Goal: Information Seeking & Learning: Find specific fact

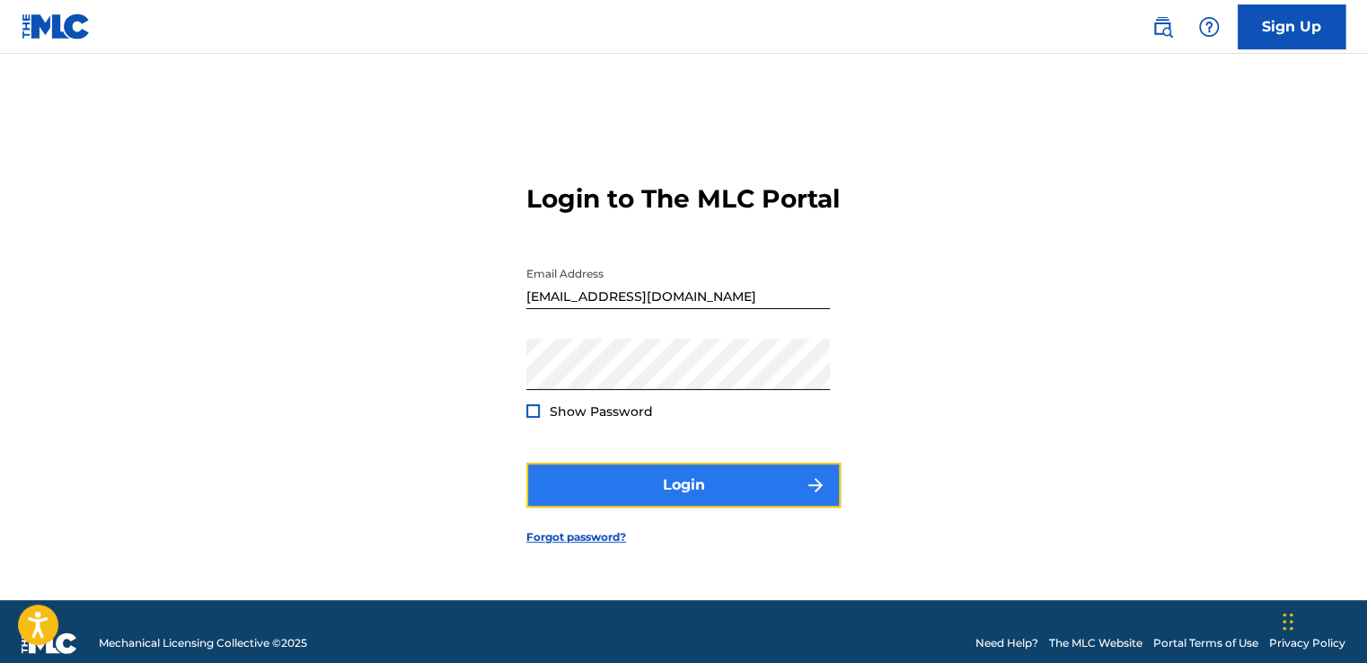
click at [697, 499] on button "Login" at bounding box center [683, 485] width 314 height 45
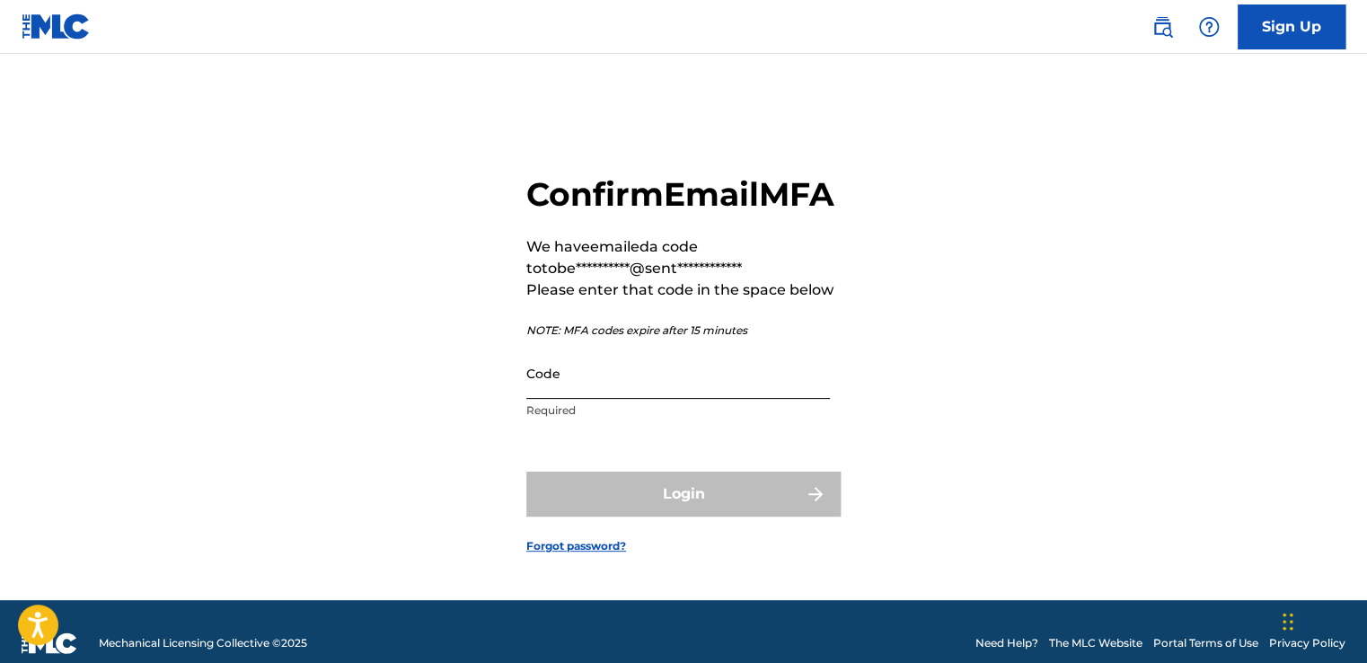
click at [715, 399] on input "Code" at bounding box center [678, 373] width 304 height 51
paste input "139421"
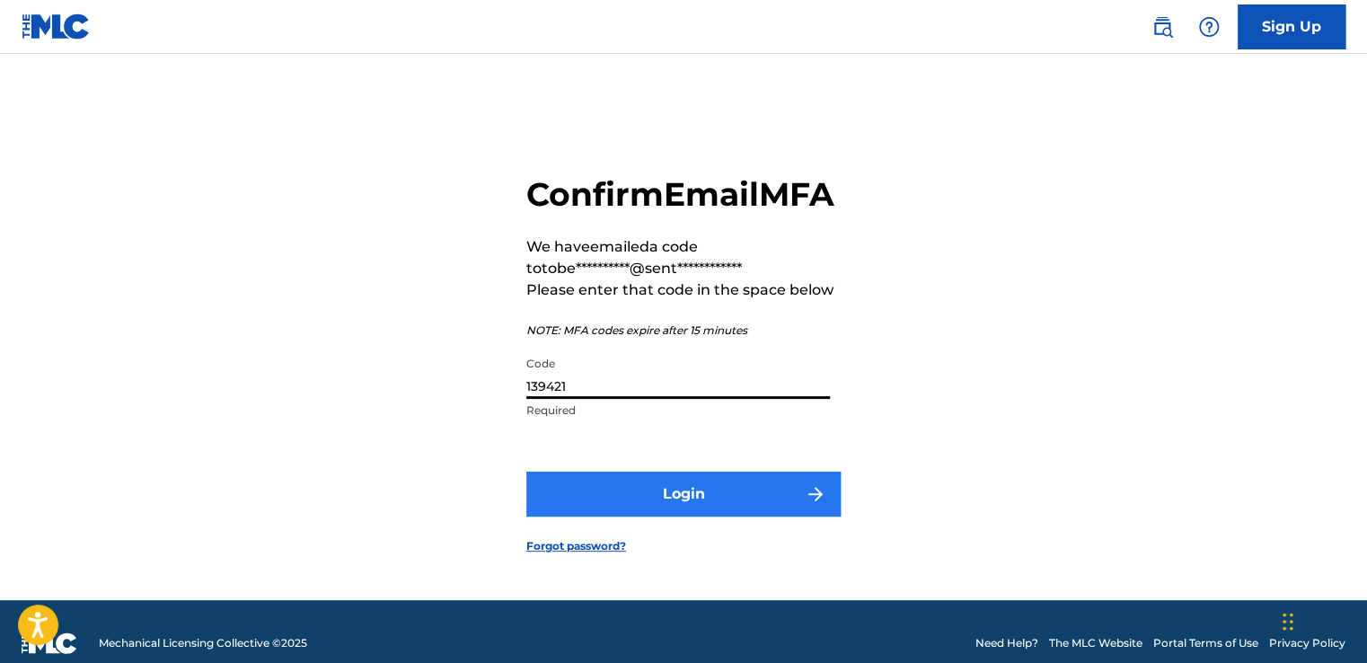
type input "139421"
click at [713, 509] on button "Login" at bounding box center [683, 494] width 314 height 45
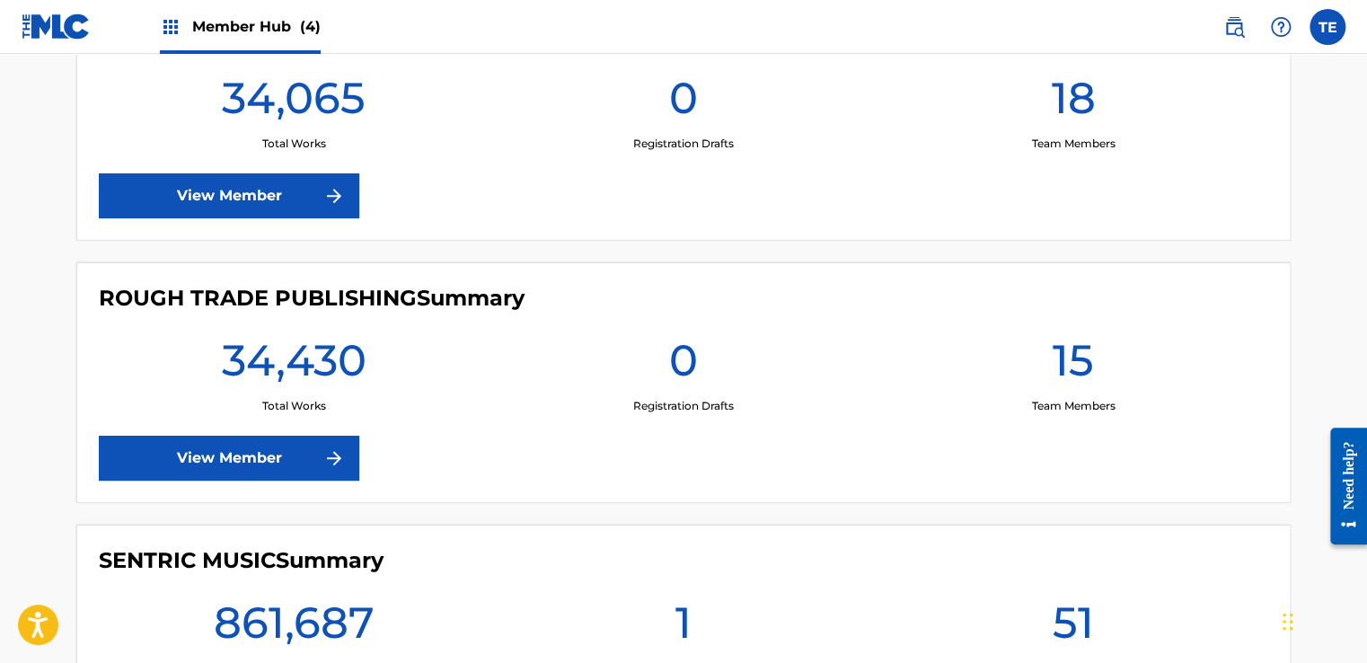
scroll to position [719, 0]
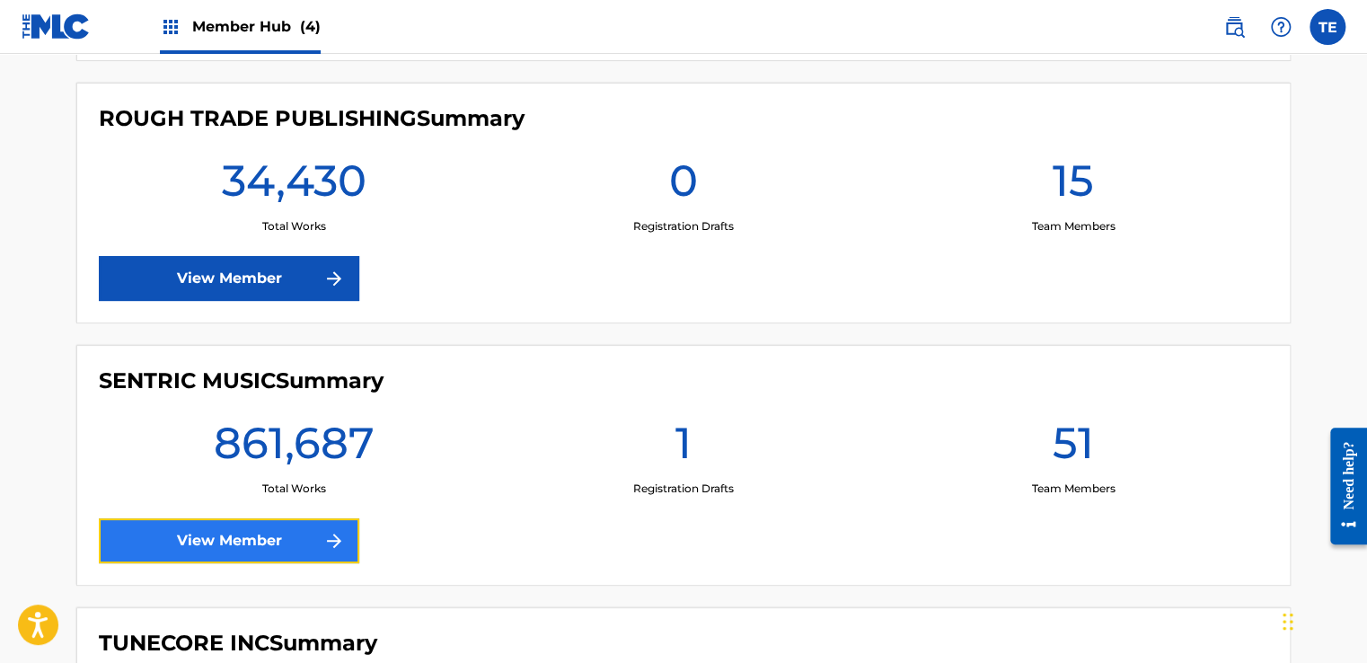
click at [240, 541] on link "View Member" at bounding box center [229, 540] width 261 height 45
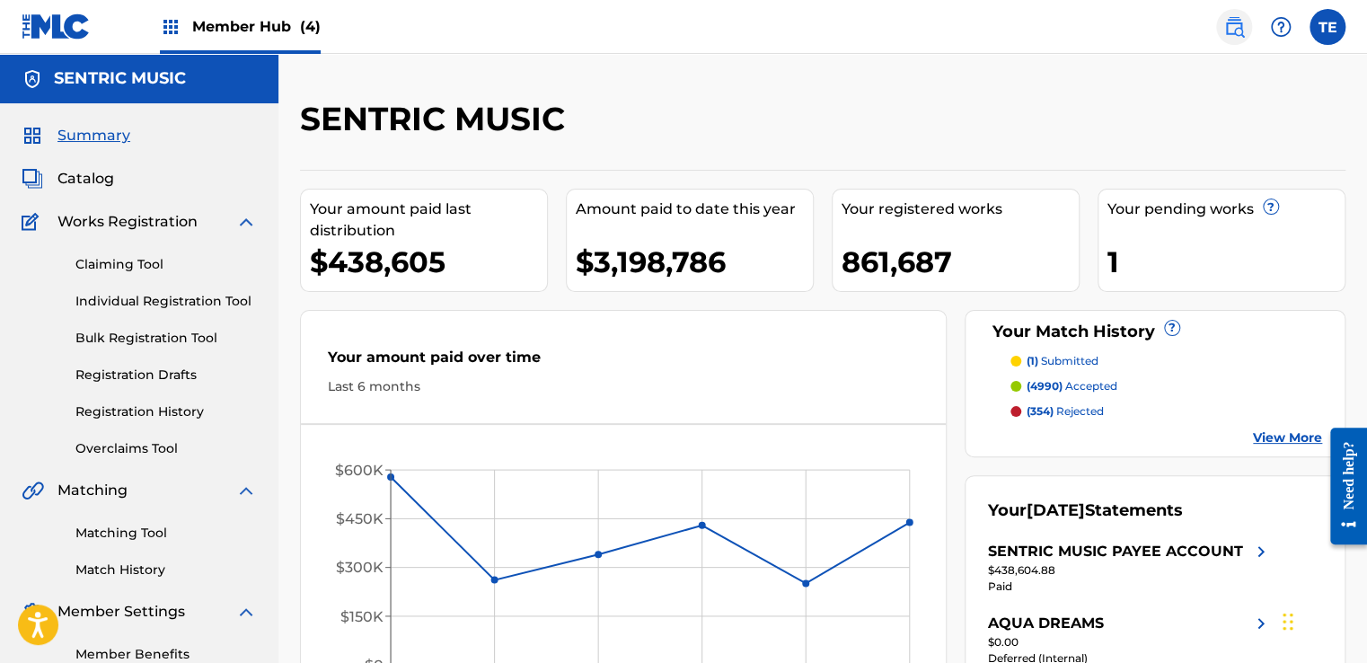
click at [1242, 23] on img at bounding box center [1235, 27] width 22 height 22
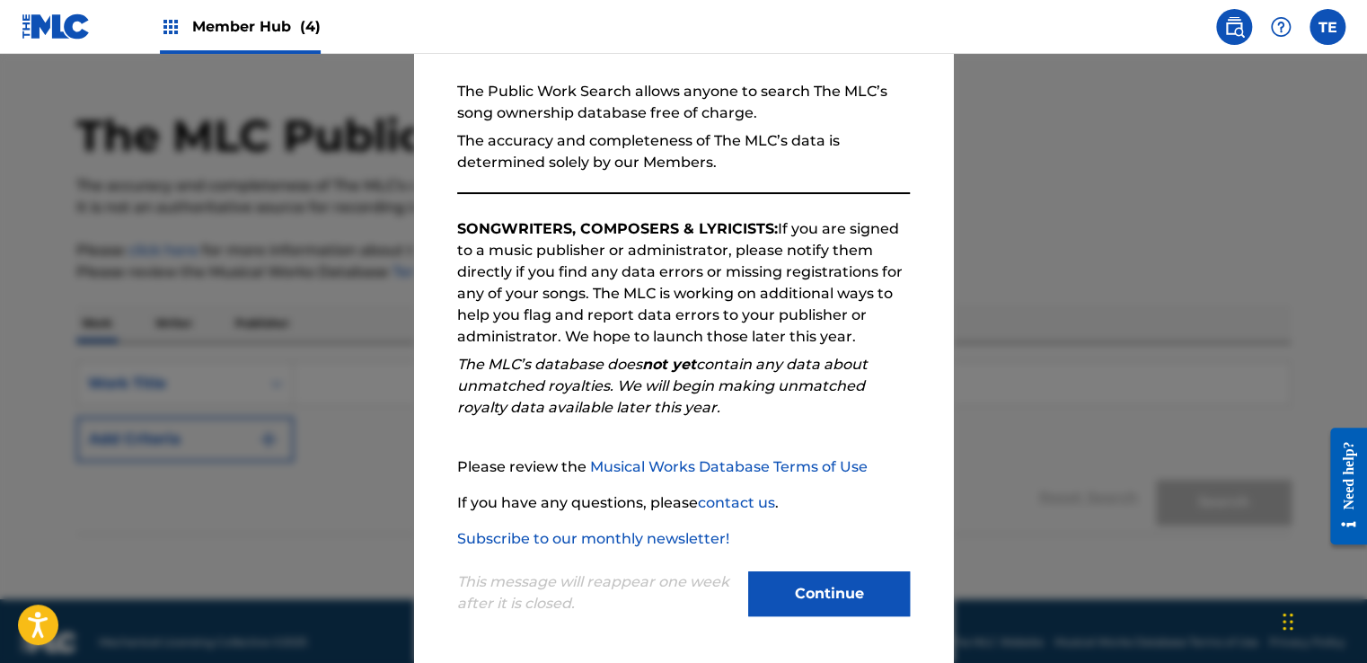
scroll to position [60, 0]
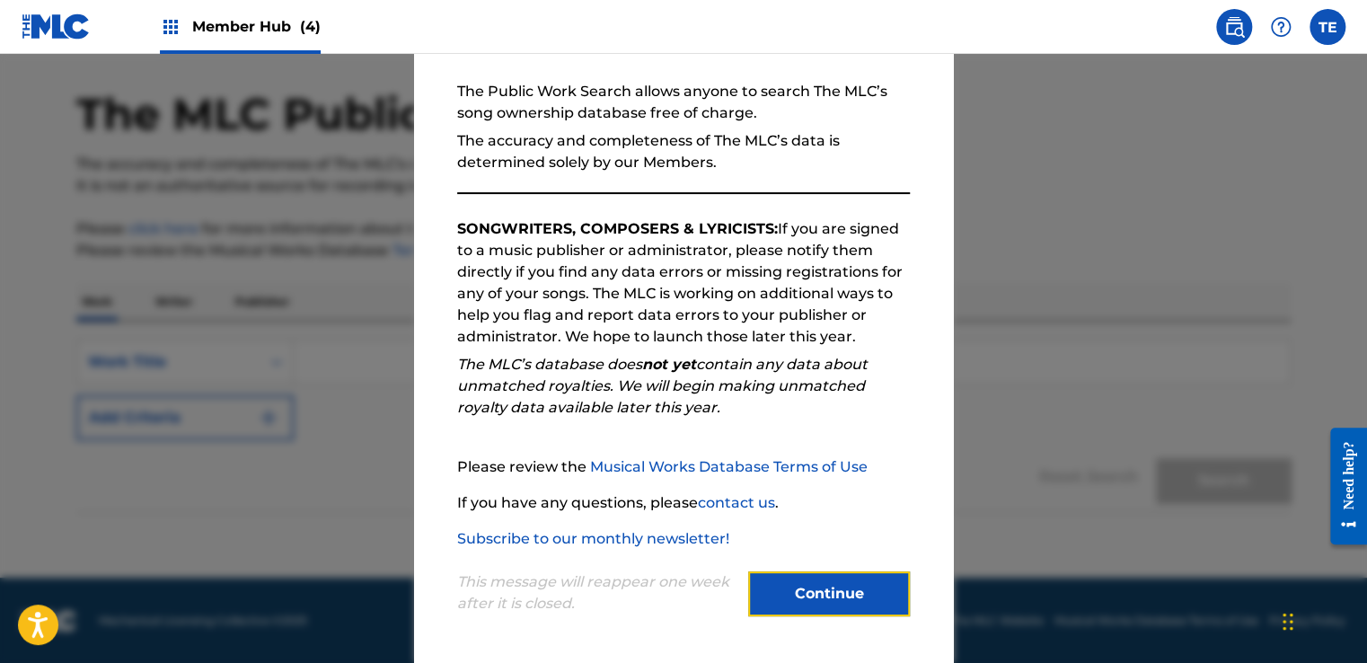
click at [816, 583] on button "Continue" at bounding box center [829, 593] width 162 height 45
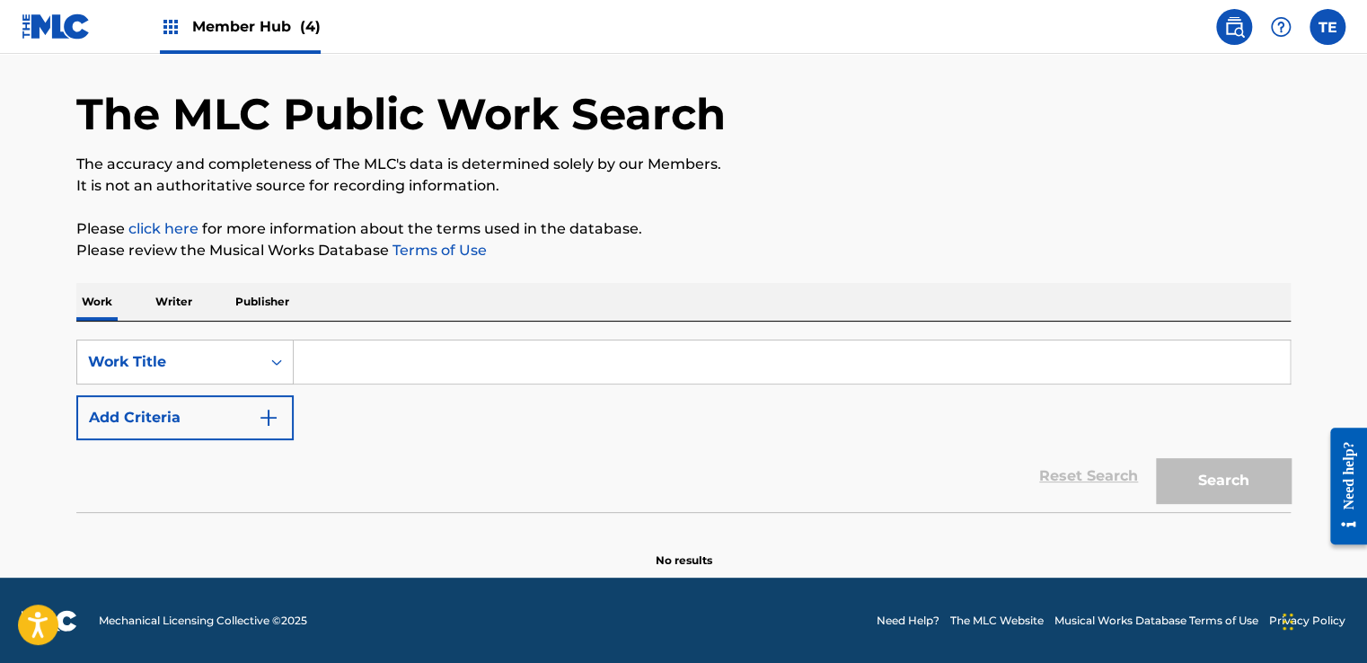
click at [358, 389] on div "SearchWithCriteriaf6698eac-5d2f-466a-a913-1a937de5123f Work Title Add Criteria" at bounding box center [683, 390] width 1215 height 101
click at [349, 375] on input "Search Form" at bounding box center [792, 362] width 996 height 43
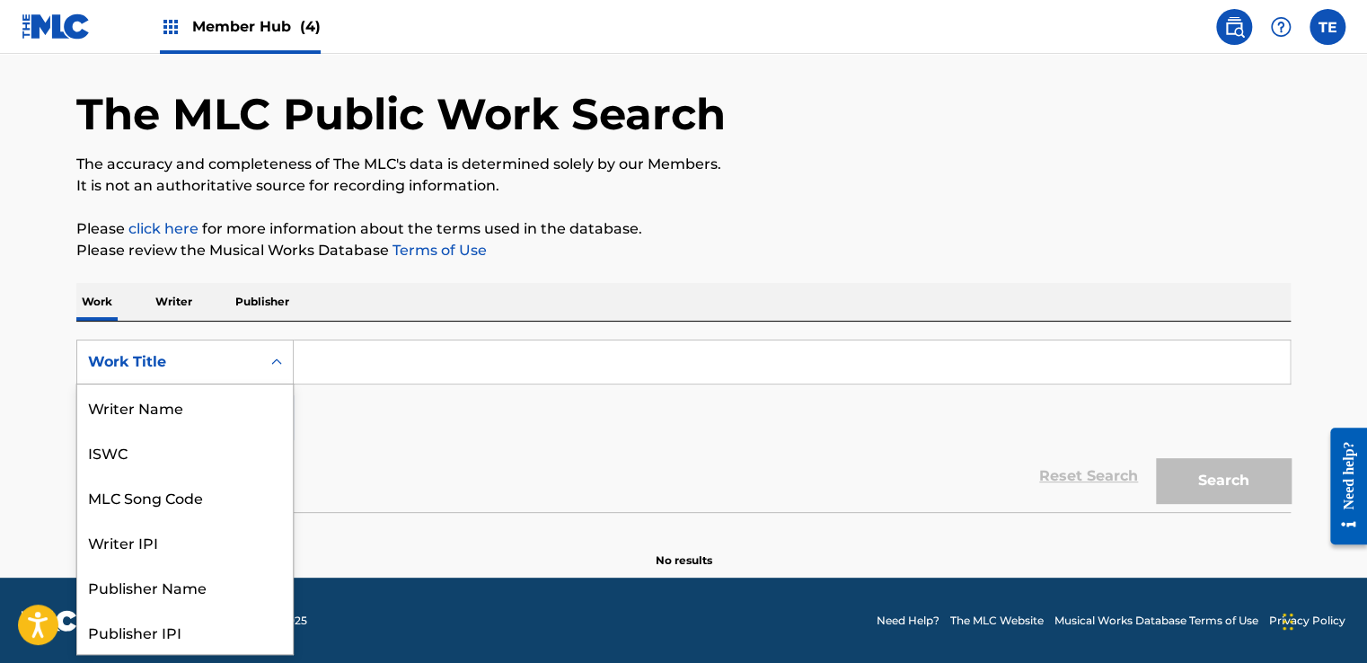
click at [241, 367] on div "Work Title" at bounding box center [169, 362] width 162 height 22
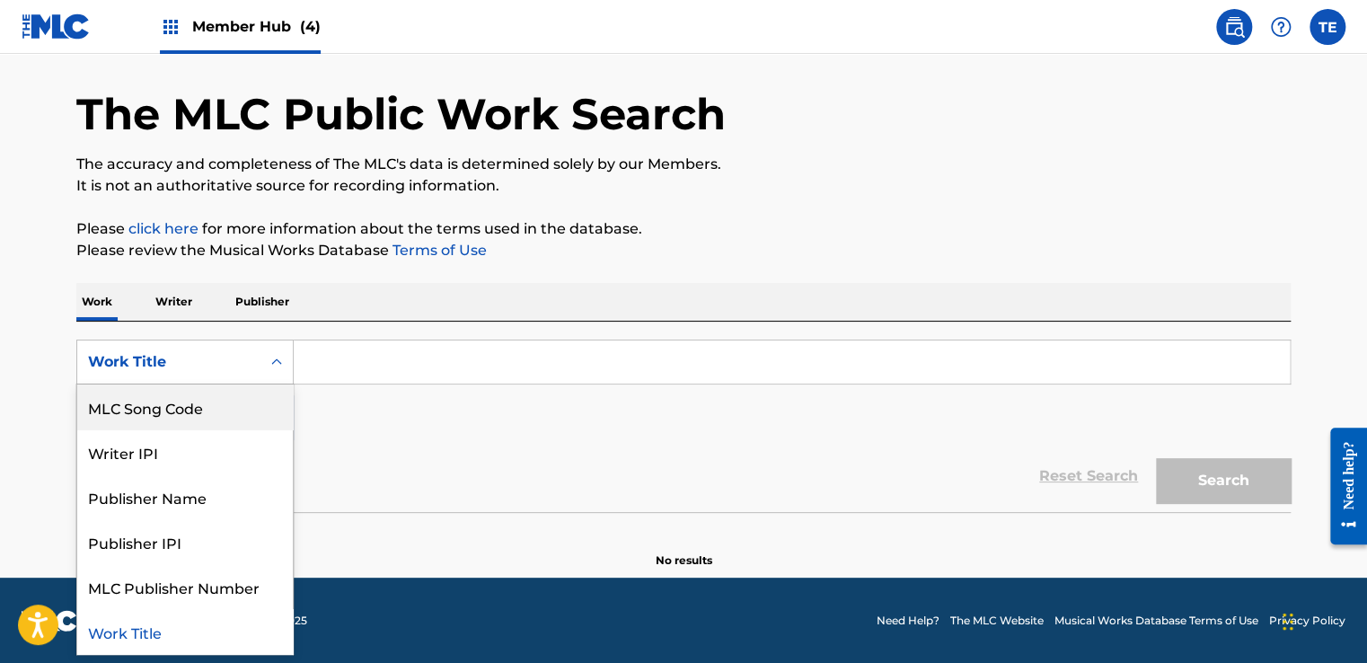
drag, startPoint x: 422, startPoint y: 444, endPoint x: 399, endPoint y: 394, distance: 54.7
click at [419, 444] on div "Reset Search Search" at bounding box center [683, 476] width 1215 height 72
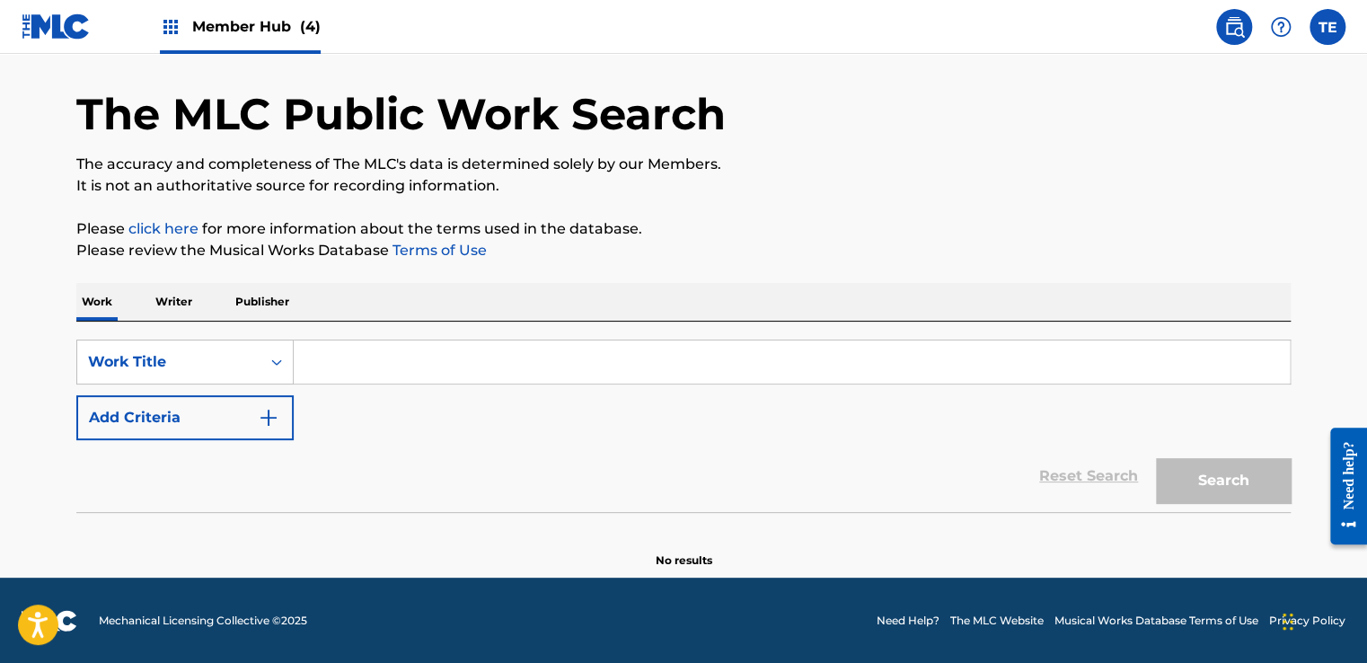
click at [398, 355] on input "Search Form" at bounding box center [792, 362] width 996 height 43
paste input "139421"
click at [408, 368] on input "139421" at bounding box center [792, 362] width 996 height 43
click at [406, 370] on input "139421" at bounding box center [792, 362] width 996 height 43
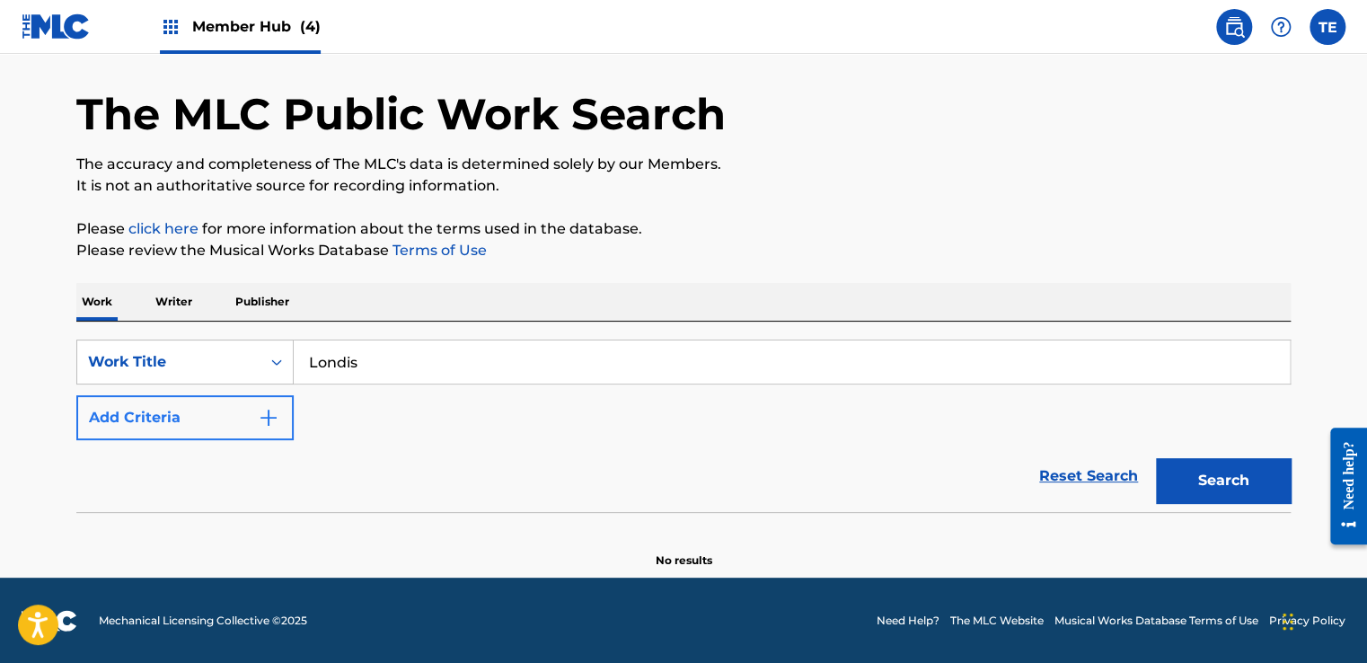
type input "Londis"
click at [234, 409] on button "Add Criteria" at bounding box center [184, 417] width 217 height 45
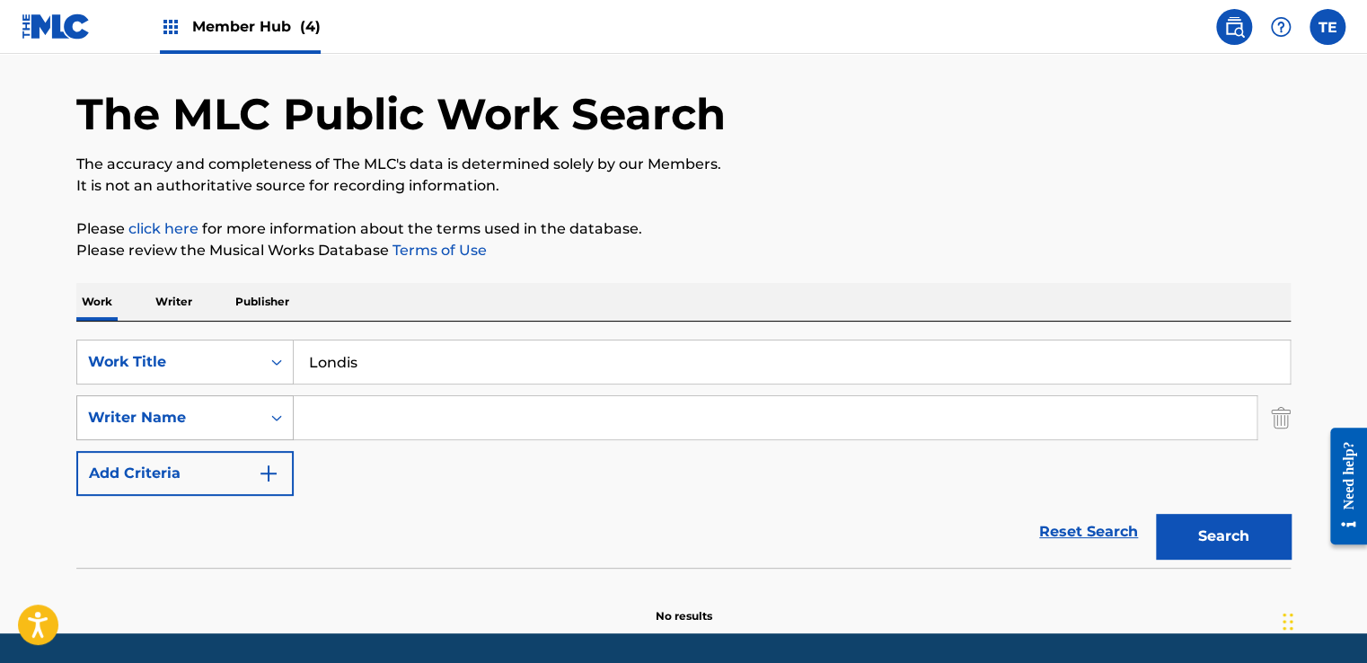
scroll to position [62, 0]
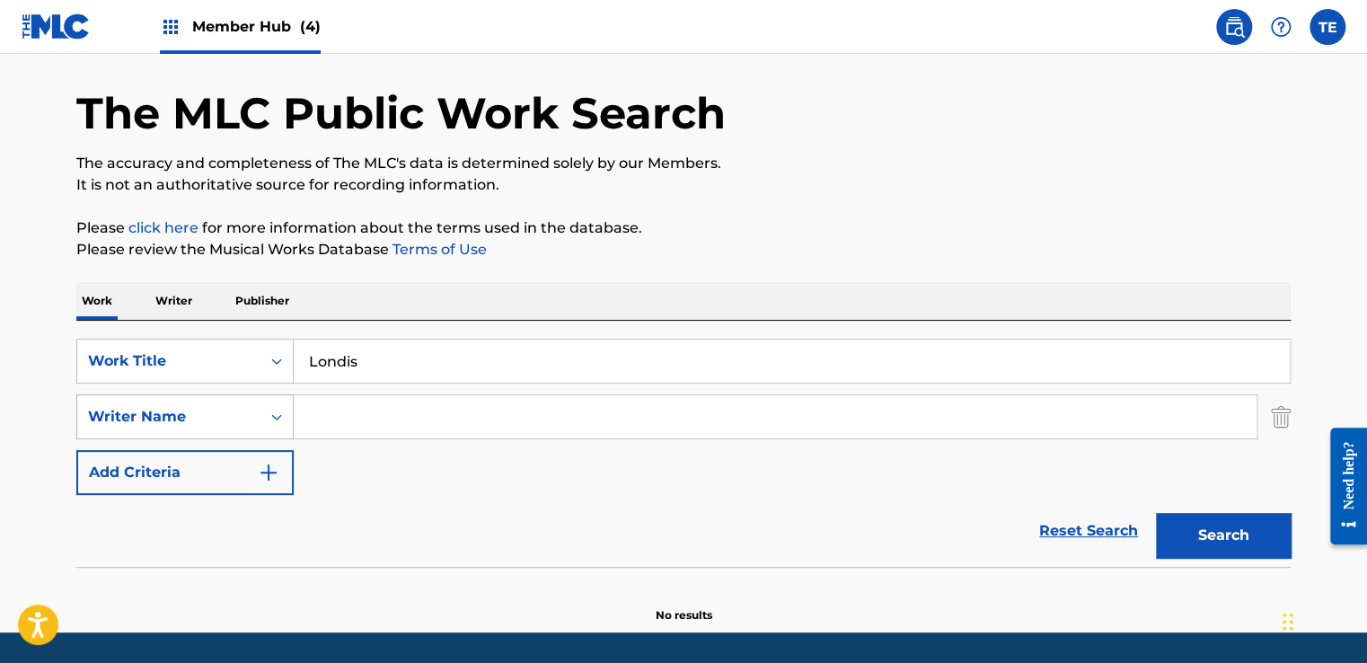
click at [220, 416] on div "Writer Name" at bounding box center [169, 417] width 162 height 22
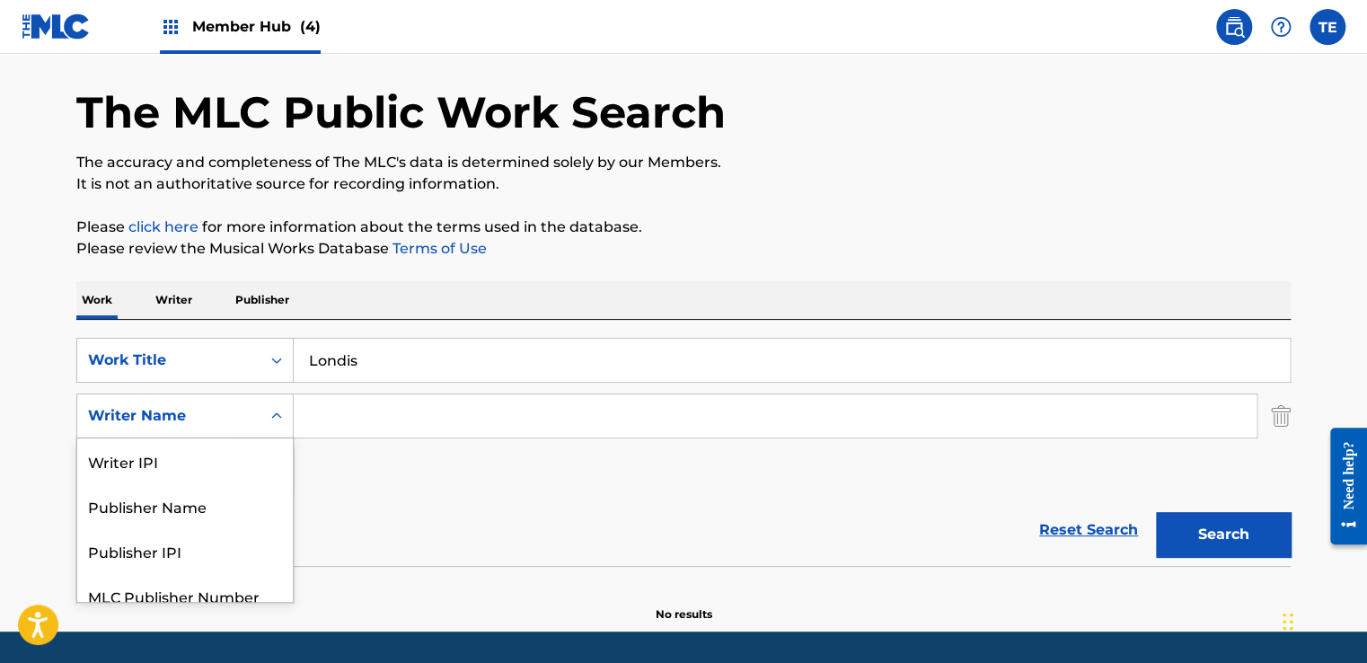
drag, startPoint x: 414, startPoint y: 487, endPoint x: 426, endPoint y: 476, distance: 15.9
click at [415, 484] on div "SearchWithCriteriaf6698eac-5d2f-466a-a913-1a937de5123f Work Title Londis Search…" at bounding box center [683, 416] width 1215 height 156
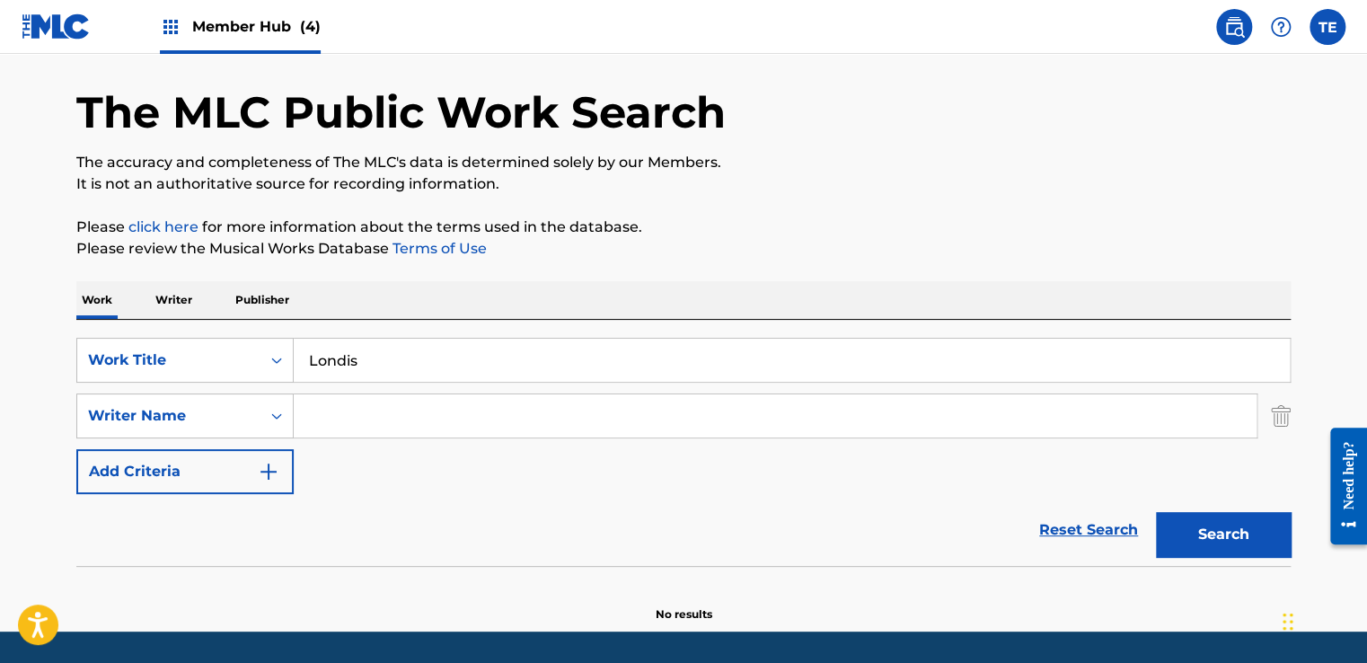
click at [347, 408] on input "Search Form" at bounding box center [775, 415] width 963 height 43
paste input "[PERSON_NAME] [PERSON_NAME]"
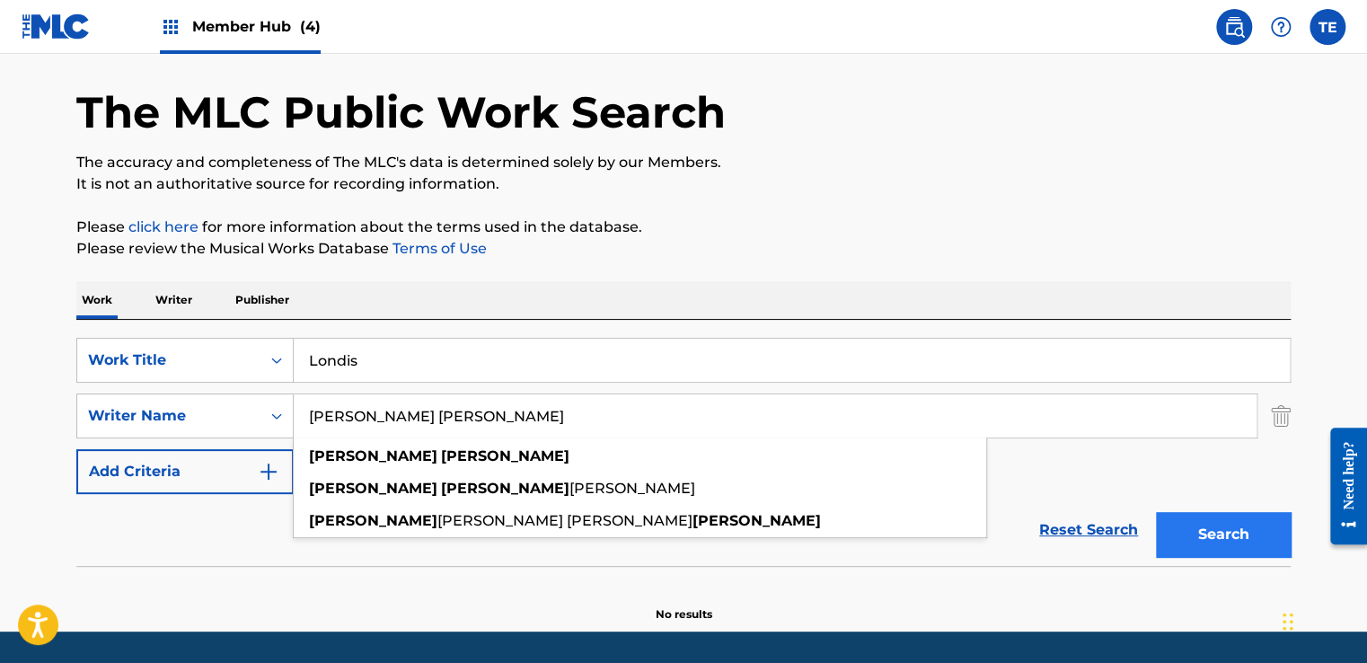
type input "[PERSON_NAME] [PERSON_NAME]"
click at [1184, 533] on button "Search" at bounding box center [1223, 534] width 135 height 45
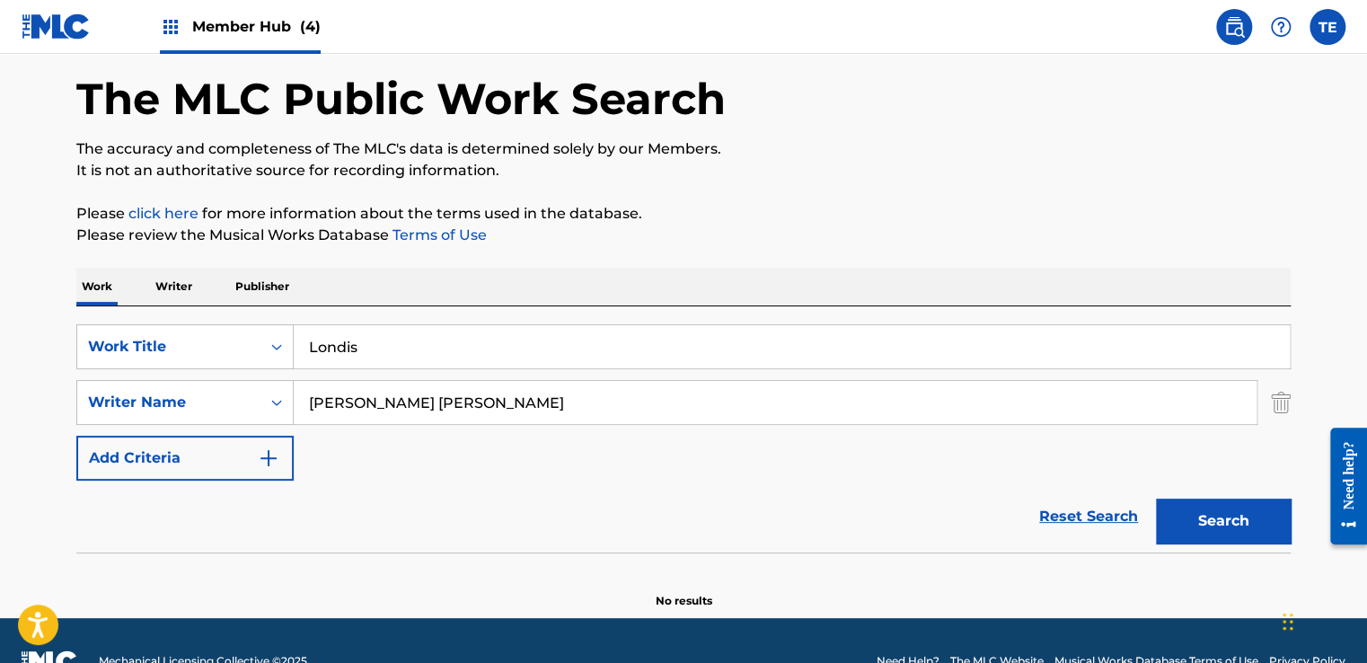
scroll to position [116, 0]
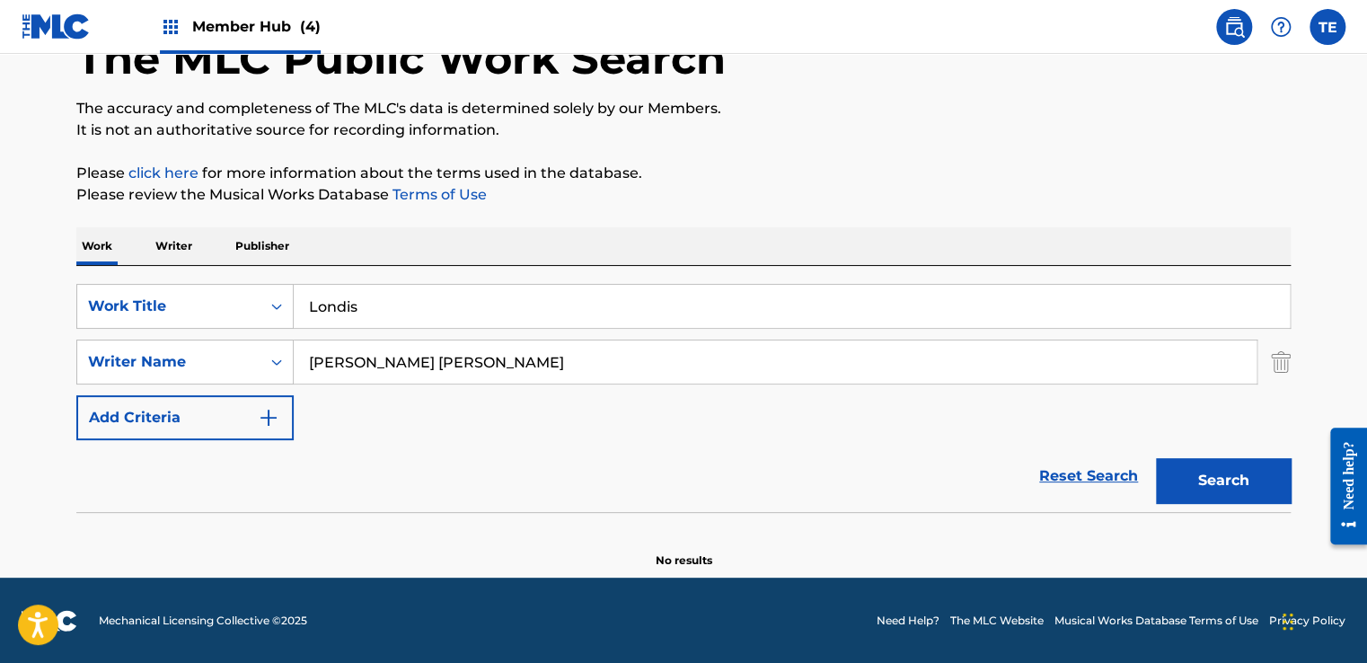
click at [359, 419] on div "SearchWithCriteriaf6698eac-5d2f-466a-a913-1a937de5123f Work Title Londis Search…" at bounding box center [683, 362] width 1215 height 156
click at [1202, 475] on button "Search" at bounding box center [1223, 480] width 135 height 45
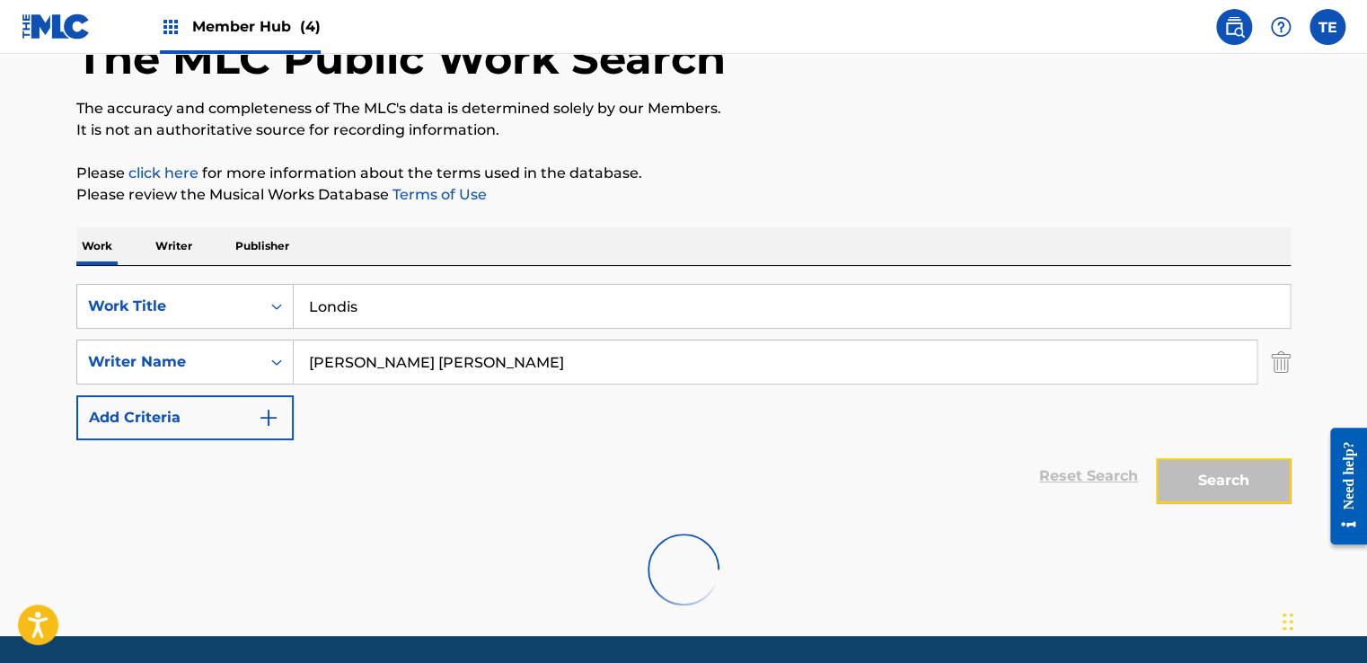
click at [1204, 473] on button "Search" at bounding box center [1223, 480] width 135 height 45
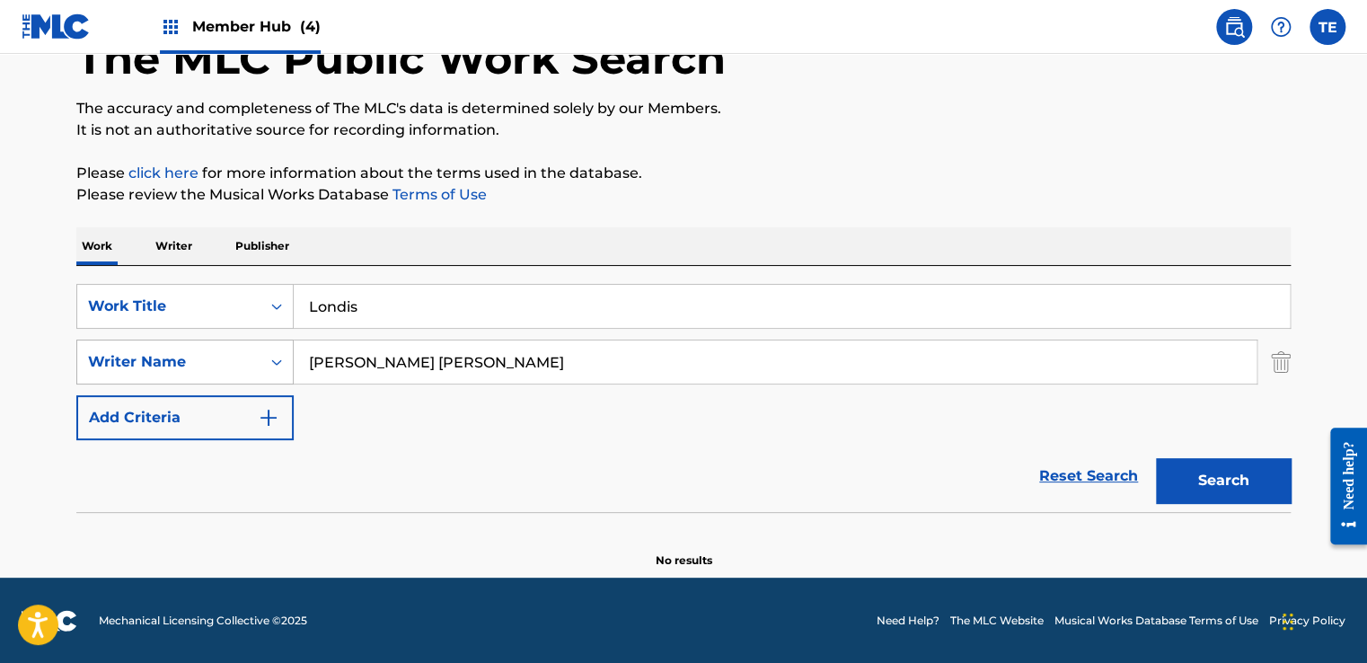
click at [244, 365] on div "Writer Name" at bounding box center [169, 362] width 162 height 22
click at [545, 478] on div "Reset Search Search" at bounding box center [683, 476] width 1215 height 72
click at [380, 341] on input "[PERSON_NAME] [PERSON_NAME]" at bounding box center [775, 362] width 963 height 43
click at [1210, 484] on button "Search" at bounding box center [1223, 480] width 135 height 45
click at [395, 305] on input "Londis" at bounding box center [792, 306] width 996 height 43
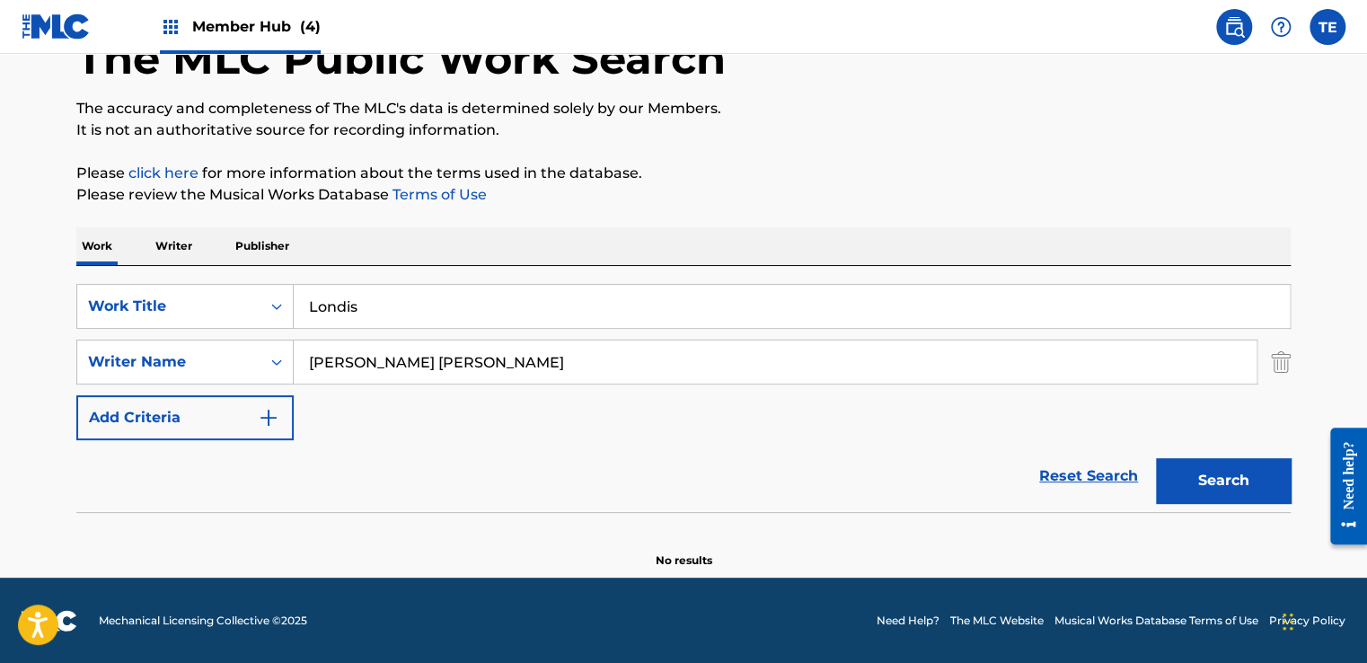
click at [395, 305] on input "Londis" at bounding box center [792, 306] width 996 height 43
click at [396, 305] on input "Londis" at bounding box center [792, 306] width 996 height 43
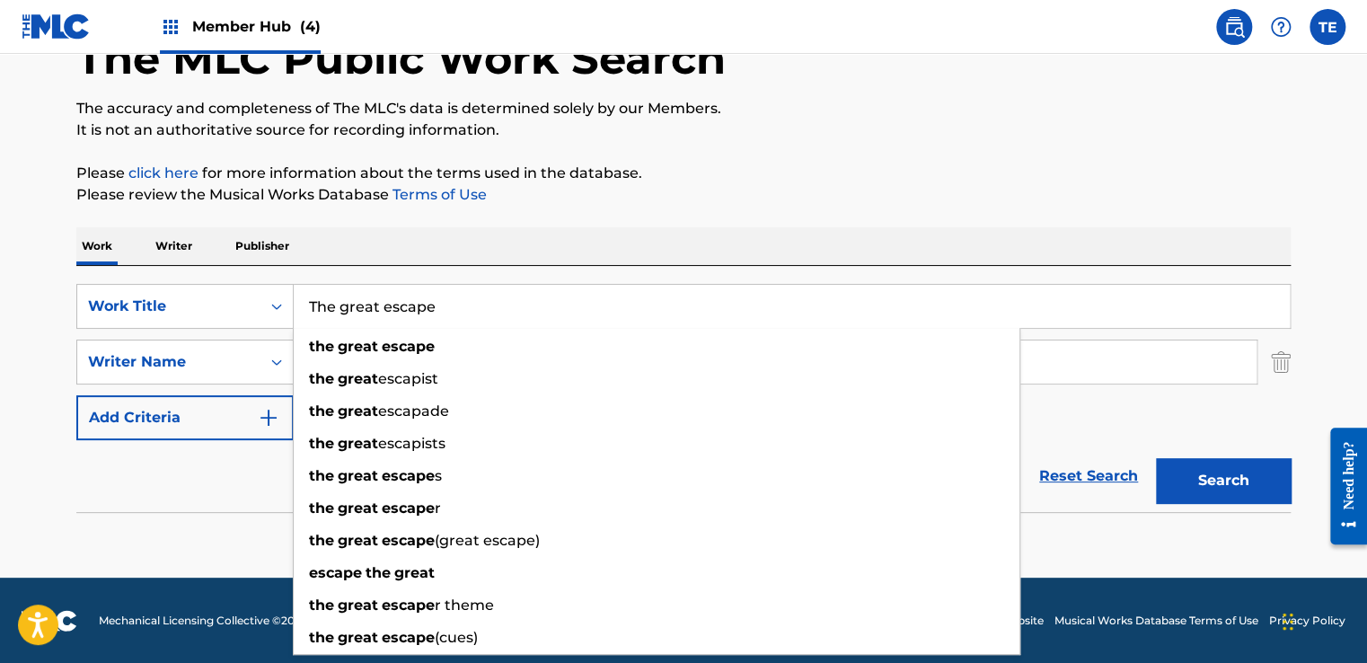
type input "The great escape"
click at [1156, 458] on button "Search" at bounding box center [1223, 480] width 135 height 45
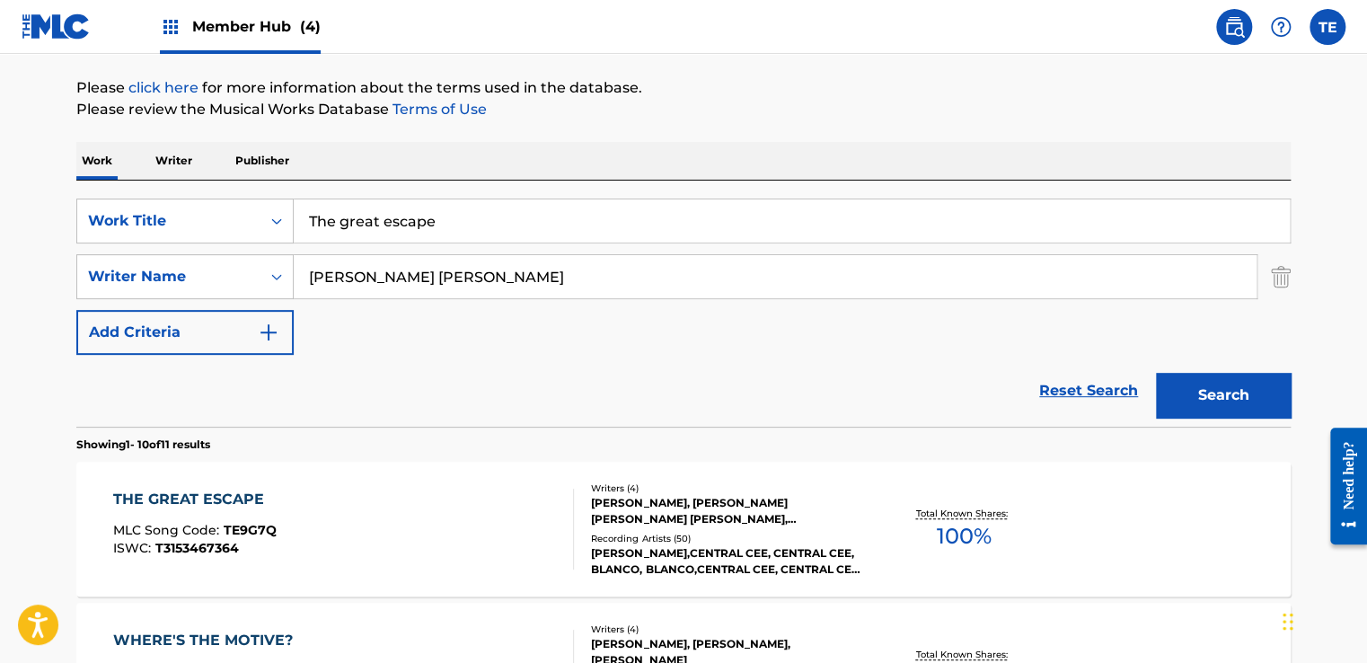
scroll to position [385, 0]
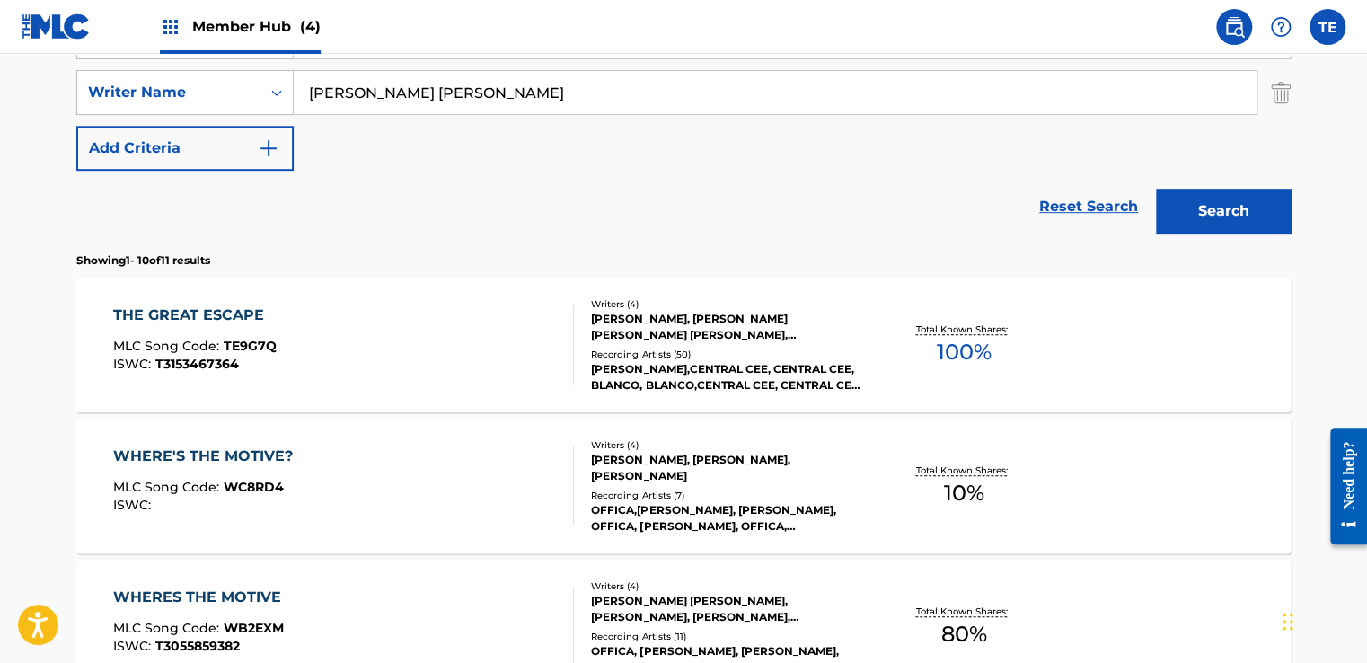
click at [457, 343] on div "THE GREAT ESCAPE MLC Song Code : TE9G7Q ISWC : T3153467364" at bounding box center [344, 345] width 462 height 81
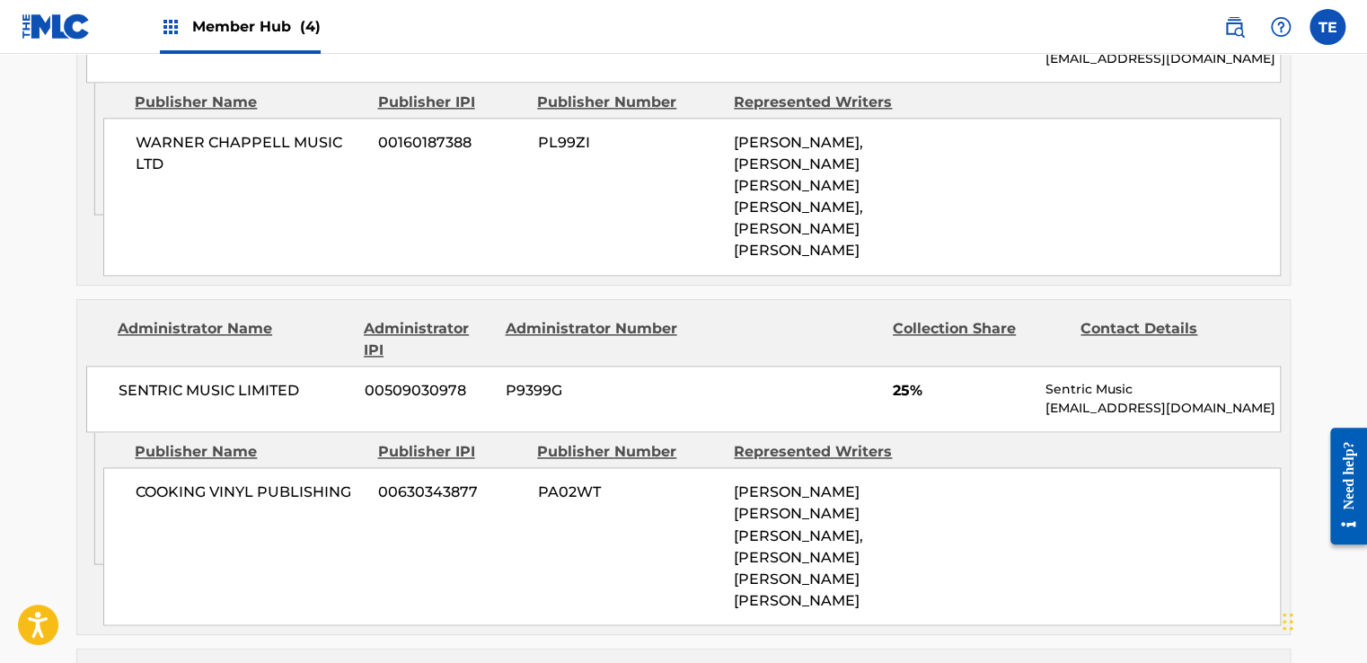
scroll to position [1168, 0]
click at [807, 485] on span "[PERSON_NAME] [PERSON_NAME] [PERSON_NAME], [PERSON_NAME] [PERSON_NAME] [PERSON_…" at bounding box center [798, 547] width 129 height 125
drag, startPoint x: 807, startPoint y: 434, endPoint x: 653, endPoint y: 414, distance: 154.9
click at [652, 483] on span "PA02WT" at bounding box center [628, 494] width 183 height 22
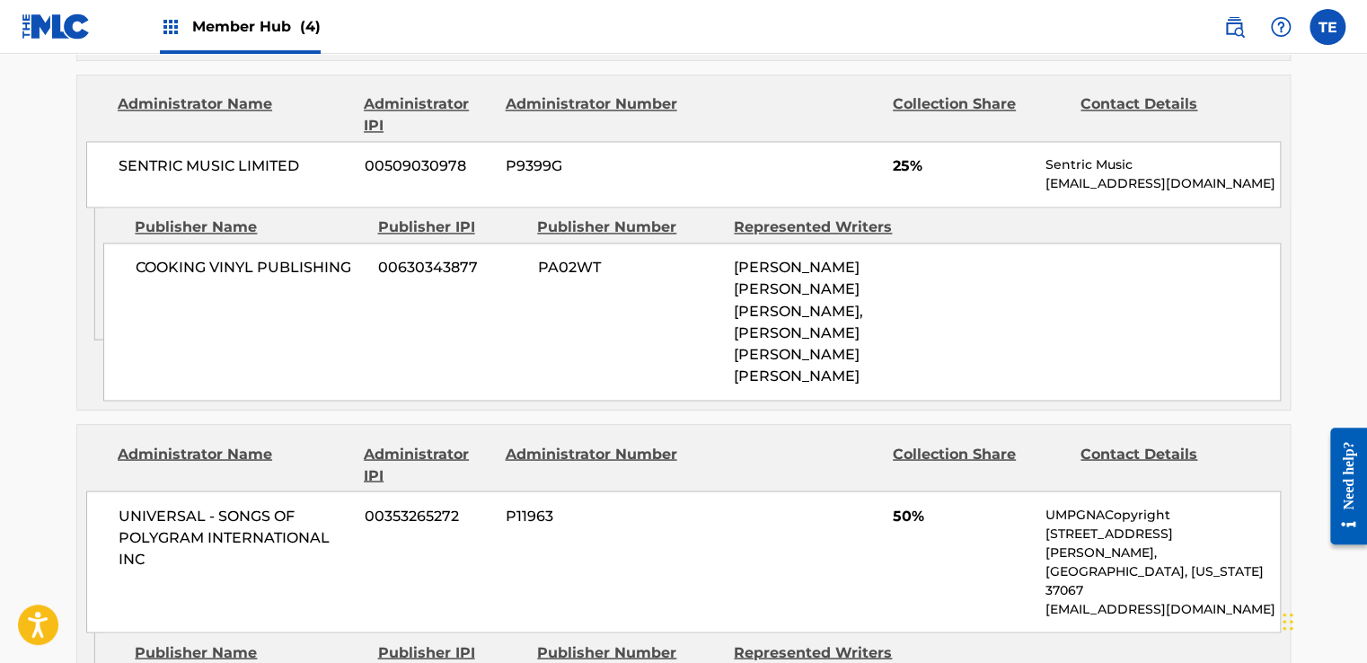
scroll to position [1258, 0]
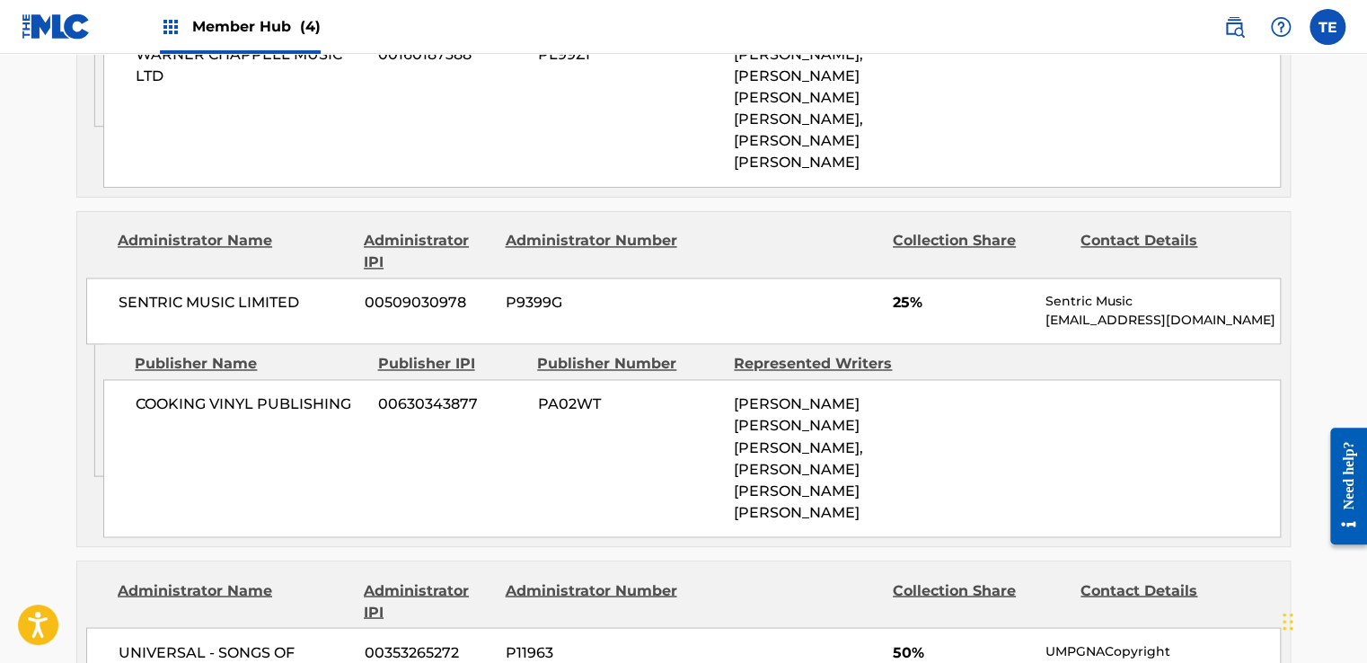
click at [746, 395] on span "[PERSON_NAME] [PERSON_NAME] [PERSON_NAME], [PERSON_NAME] [PERSON_NAME] [PERSON_…" at bounding box center [798, 457] width 129 height 125
drag, startPoint x: 751, startPoint y: 318, endPoint x: 899, endPoint y: 336, distance: 149.3
click at [863, 395] on span "[PERSON_NAME] [PERSON_NAME] [PERSON_NAME], [PERSON_NAME] [PERSON_NAME] [PERSON_…" at bounding box center [798, 457] width 129 height 125
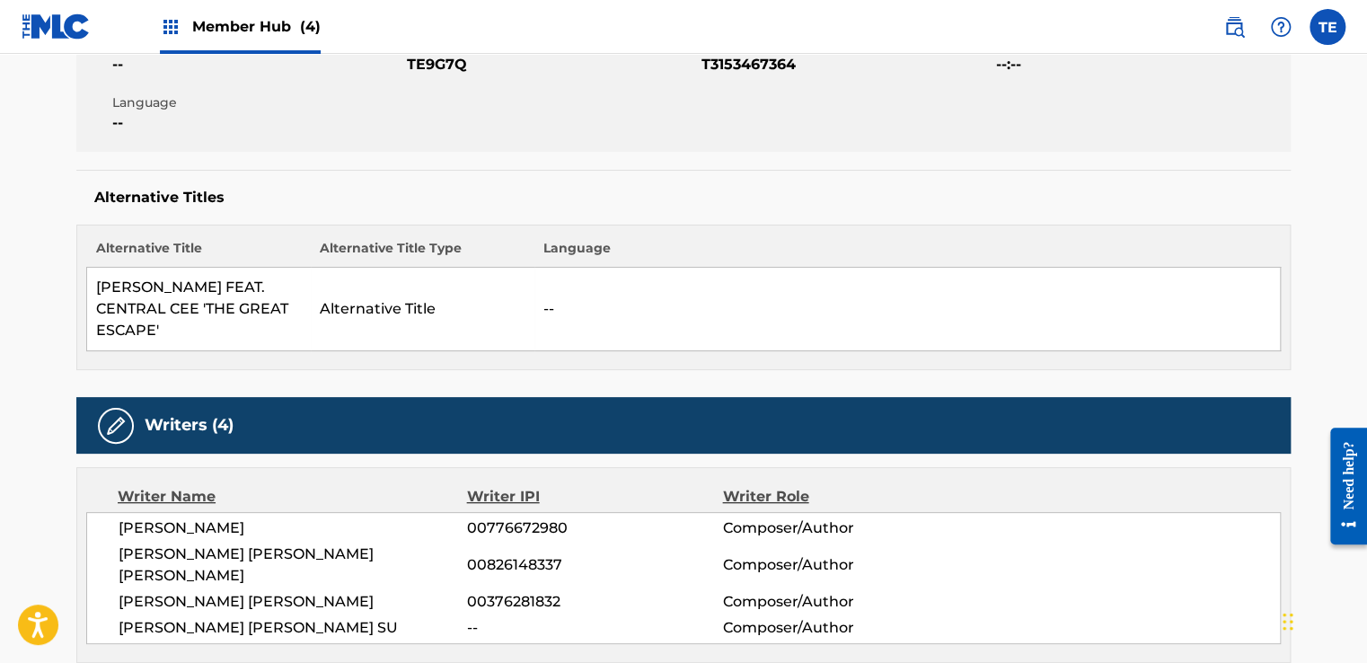
scroll to position [0, 0]
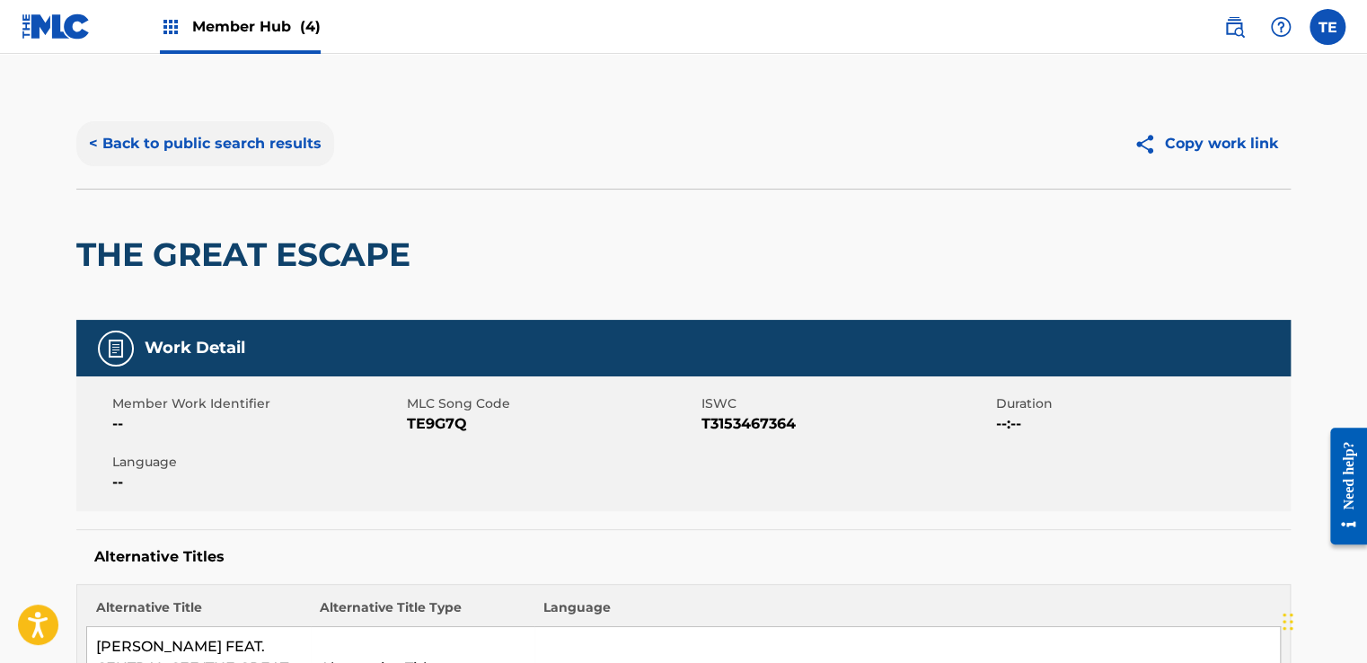
click at [199, 148] on button "< Back to public search results" at bounding box center [205, 143] width 258 height 45
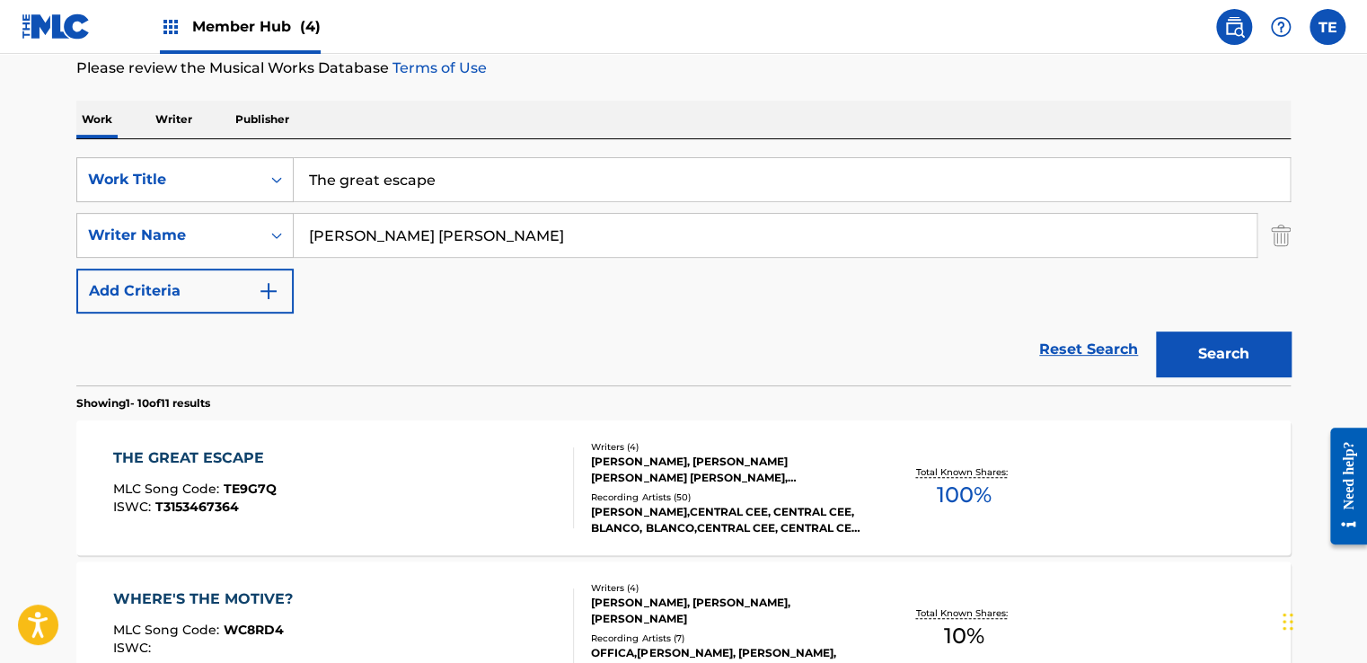
scroll to position [26, 0]
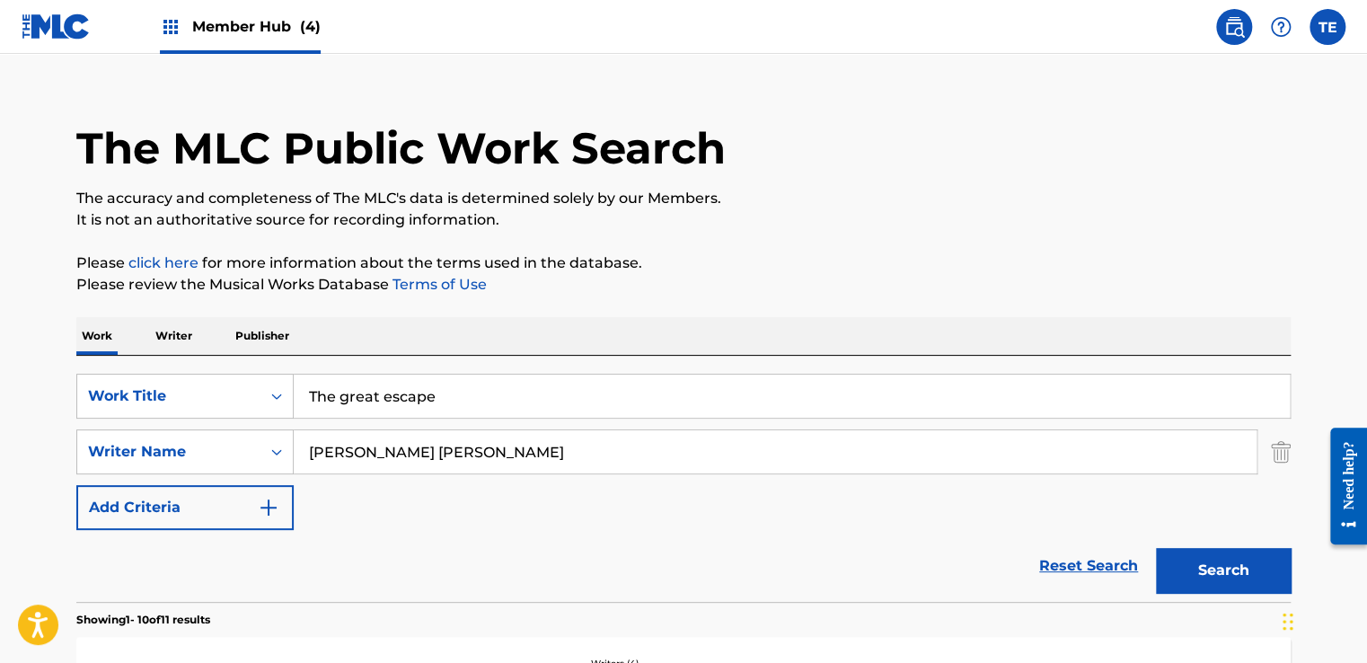
click at [403, 394] on input "The great escape" at bounding box center [792, 396] width 996 height 43
click at [403, 392] on input "The great escape" at bounding box center [792, 396] width 996 height 43
click at [401, 388] on input "The great escape" at bounding box center [792, 396] width 996 height 43
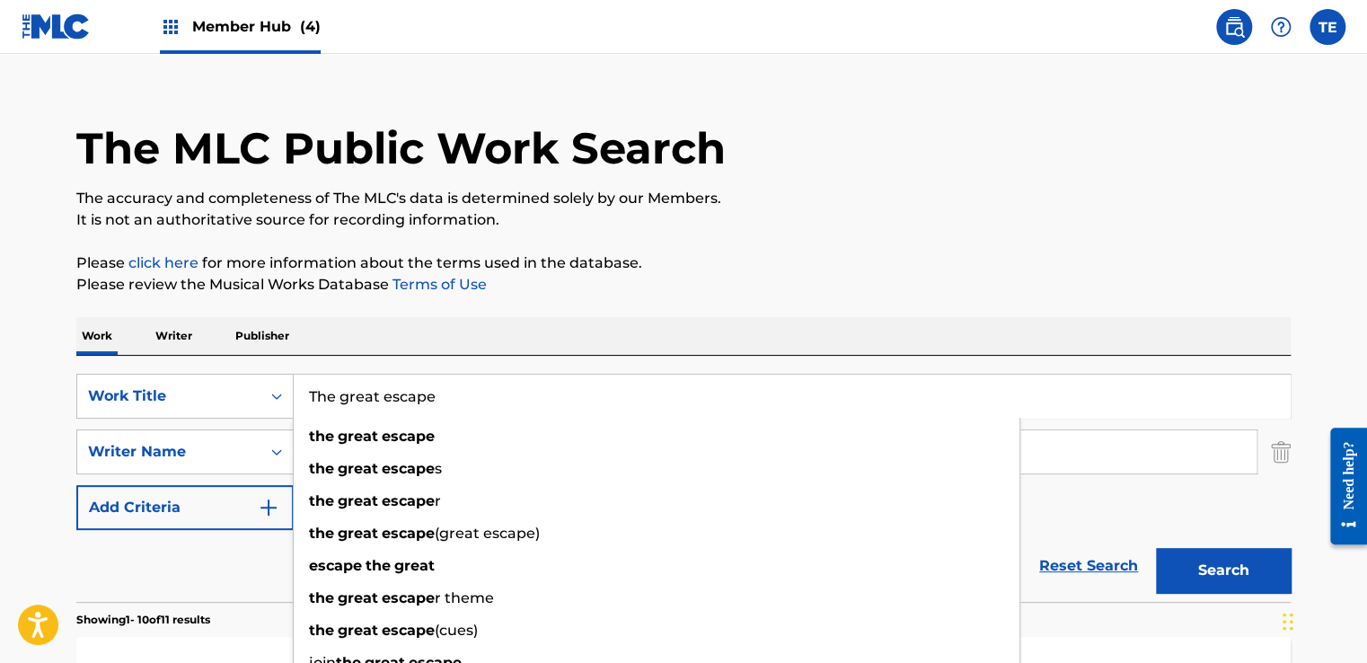
click at [358, 394] on input "The great escape" at bounding box center [792, 396] width 996 height 43
click at [358, 393] on input "The great escape" at bounding box center [792, 396] width 996 height 43
paste input "Brilliant Mind"
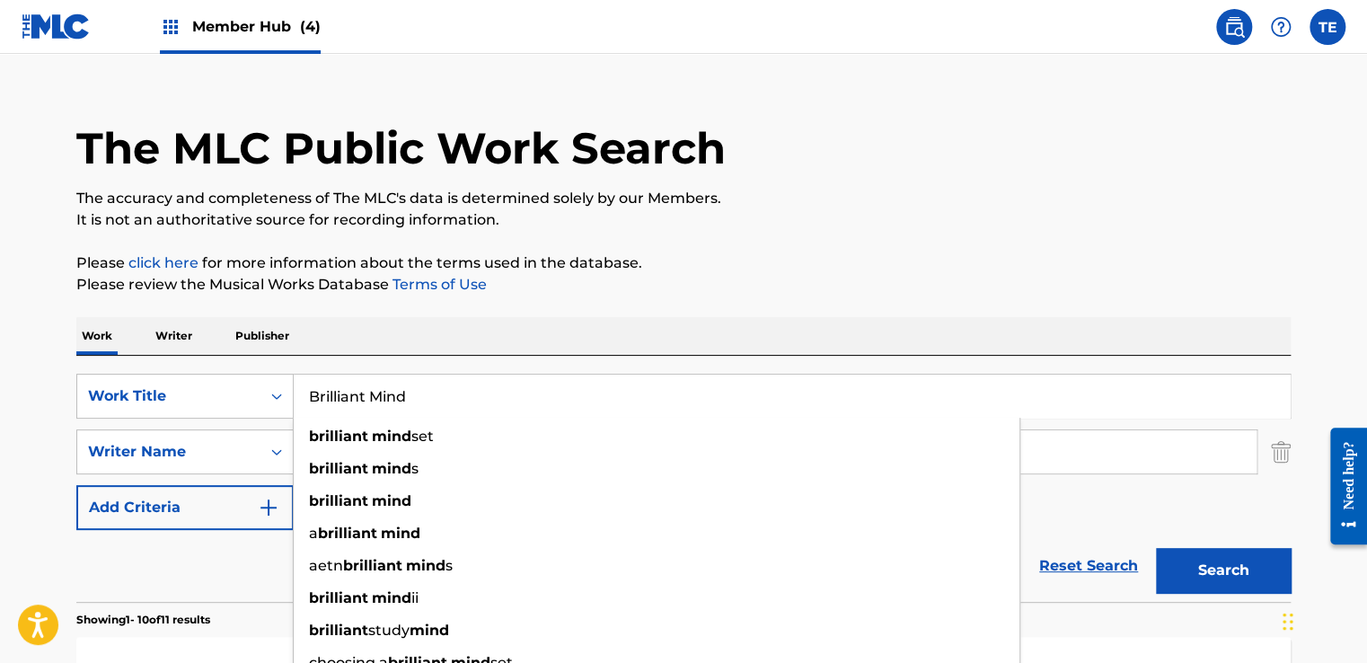
click at [808, 393] on input "Brilliant Mind" at bounding box center [792, 396] width 996 height 43
type input "Brilliant Mind"
click at [1156, 548] on button "Search" at bounding box center [1223, 570] width 135 height 45
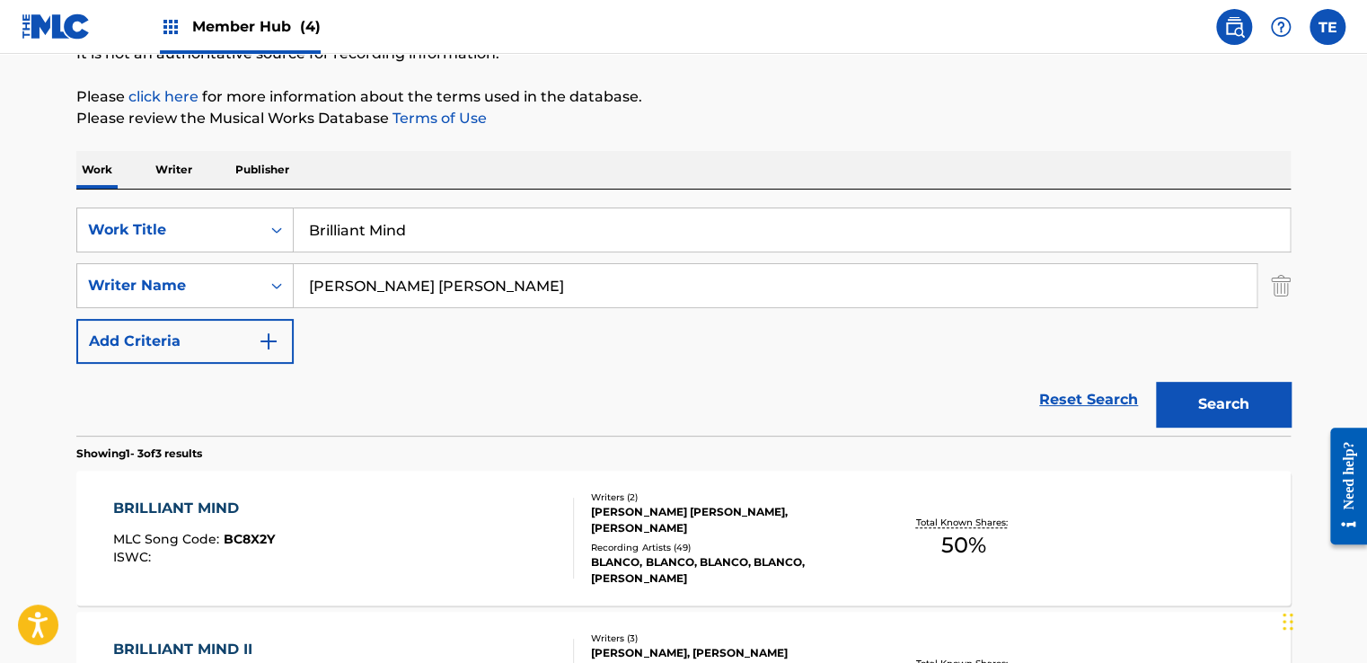
scroll to position [385, 0]
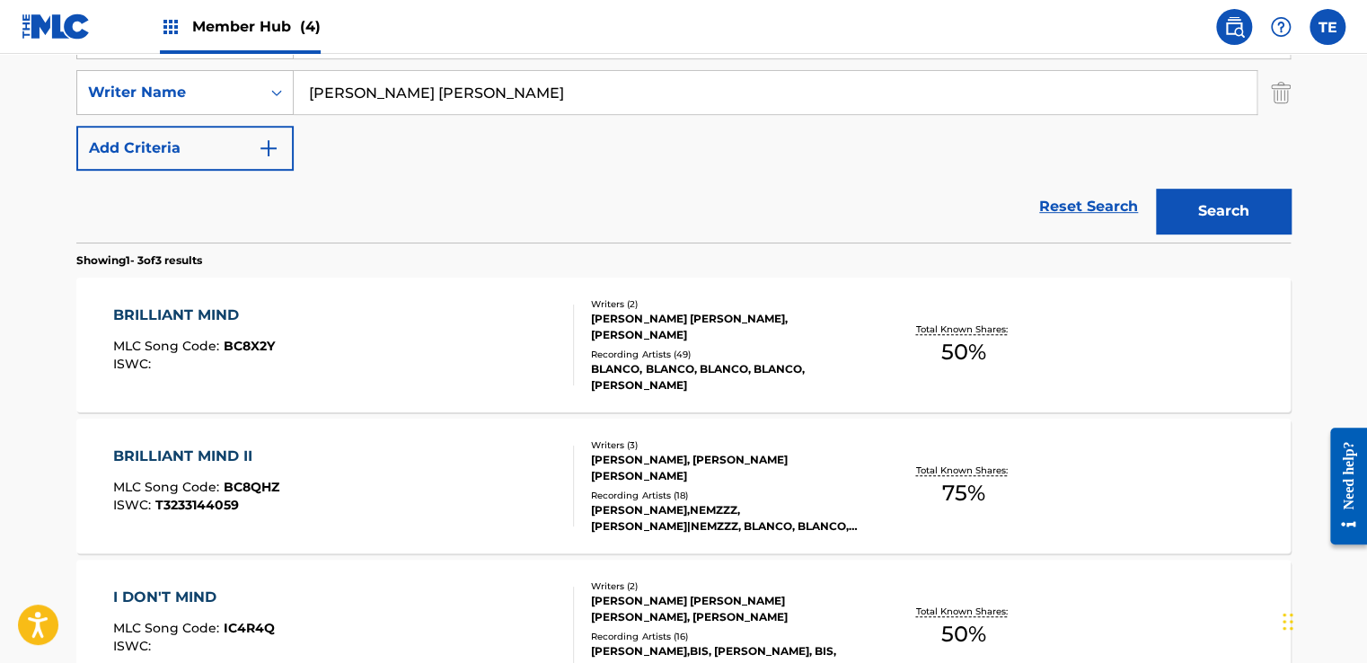
click at [516, 340] on div "BRILLIANT MIND MLC Song Code : BC8X2Y ISWC :" at bounding box center [344, 345] width 462 height 81
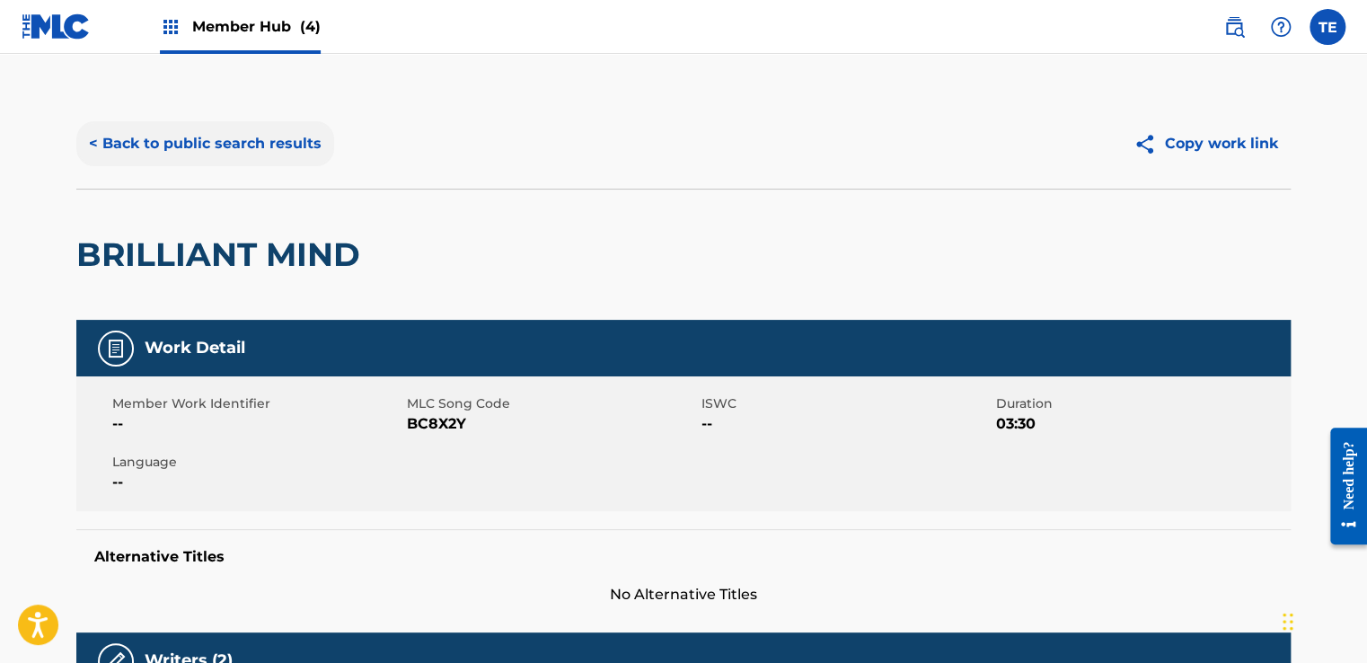
click at [142, 155] on button "< Back to public search results" at bounding box center [205, 143] width 258 height 45
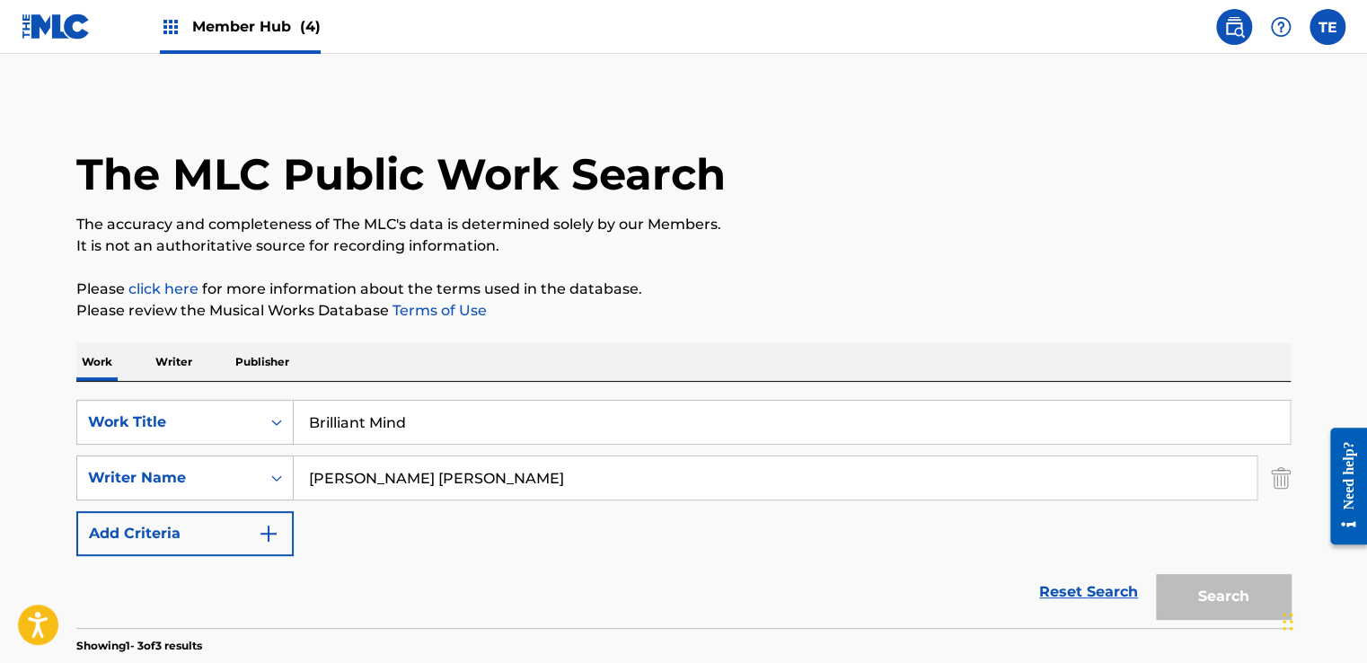
scroll to position [385, 0]
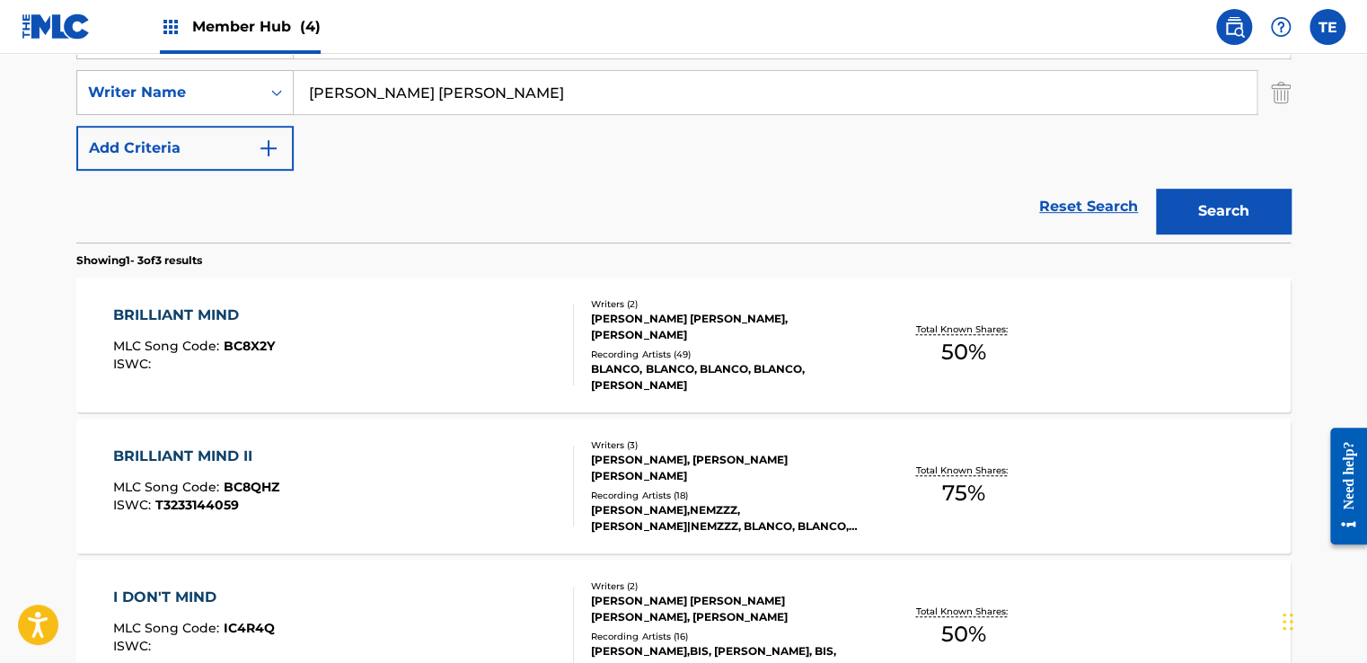
click at [432, 466] on div "BRILLIANT MIND II MLC Song Code : BC8QHZ ISWC : T3233144059" at bounding box center [344, 486] width 462 height 81
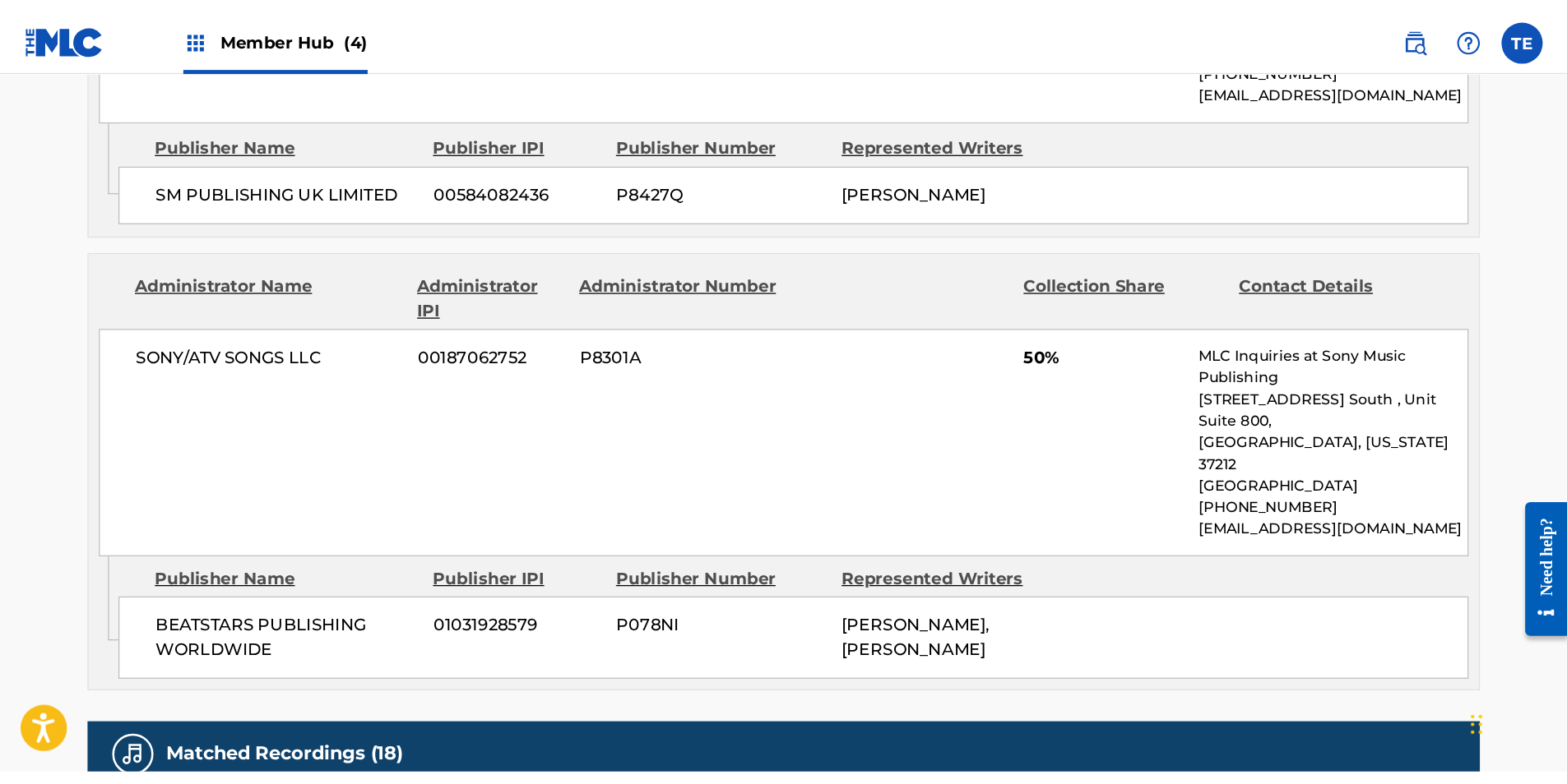
scroll to position [1233, 0]
